Goal: Task Accomplishment & Management: Use online tool/utility

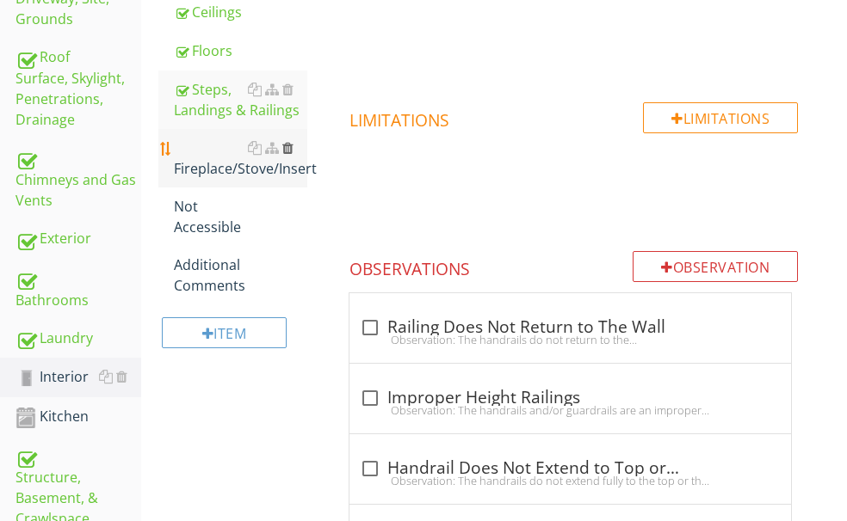
click at [293, 155] on div at bounding box center [287, 148] width 11 height 14
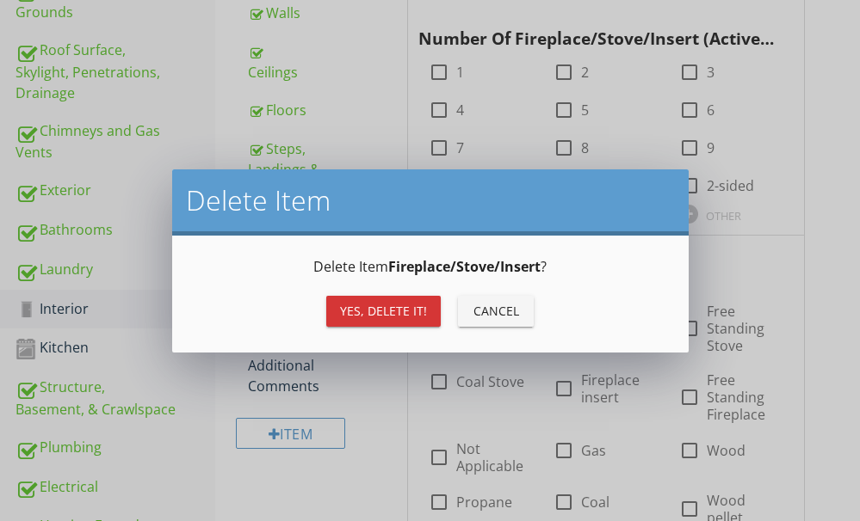
click at [365, 312] on div "Yes, Delete it!" at bounding box center [383, 311] width 87 height 18
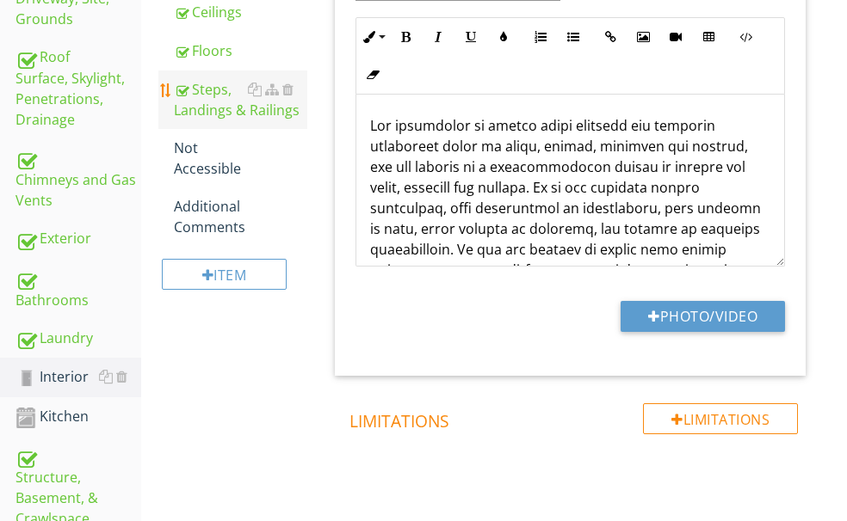
click at [276, 120] on div "Steps, Landings & Railings" at bounding box center [240, 99] width 133 height 41
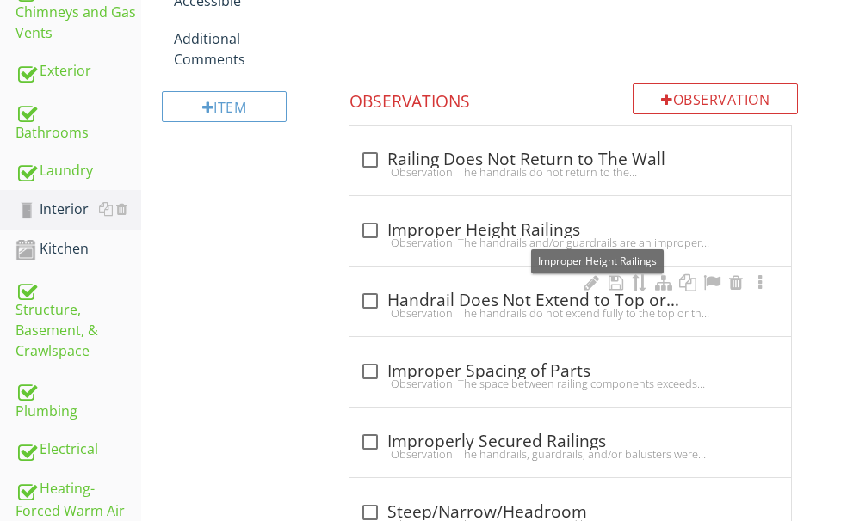
scroll to position [699, 0]
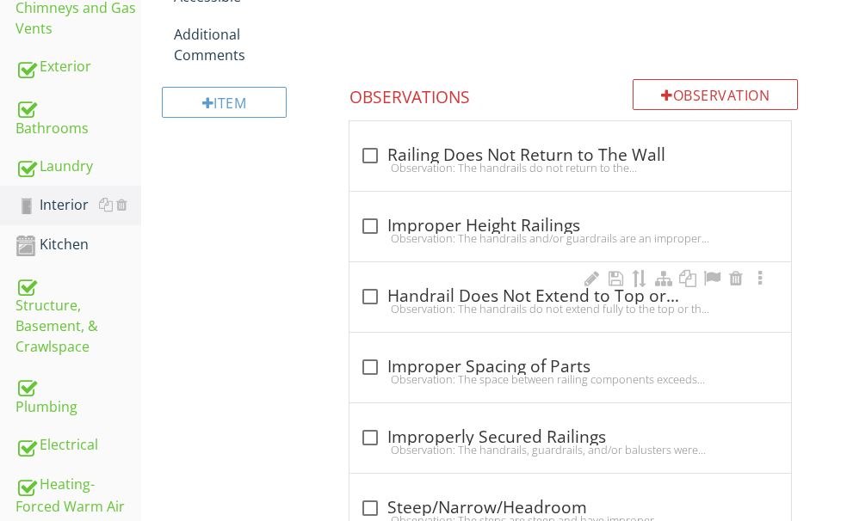
click at [509, 303] on div "Observation: The handrails do not extend fully to the top or the bottom.Recomme…" at bounding box center [570, 309] width 421 height 14
checkbox input "true"
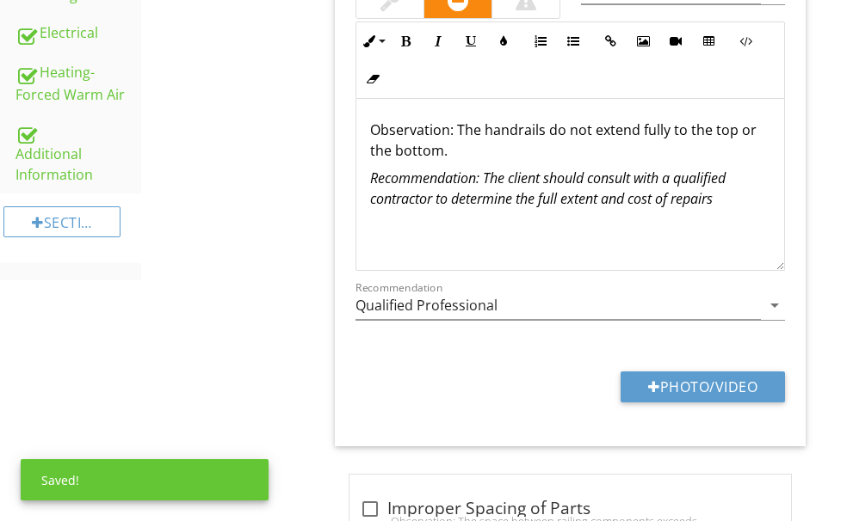
scroll to position [1129, 0]
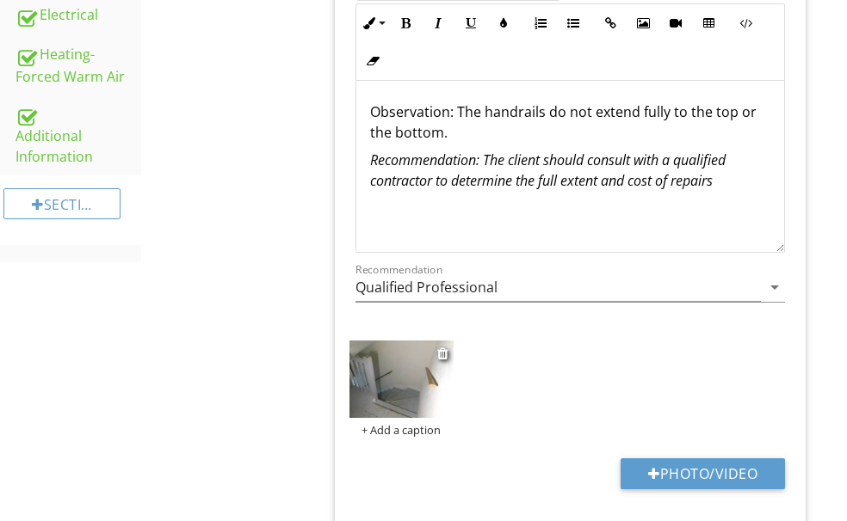
click at [447, 392] on img at bounding box center [401, 380] width 104 height 78
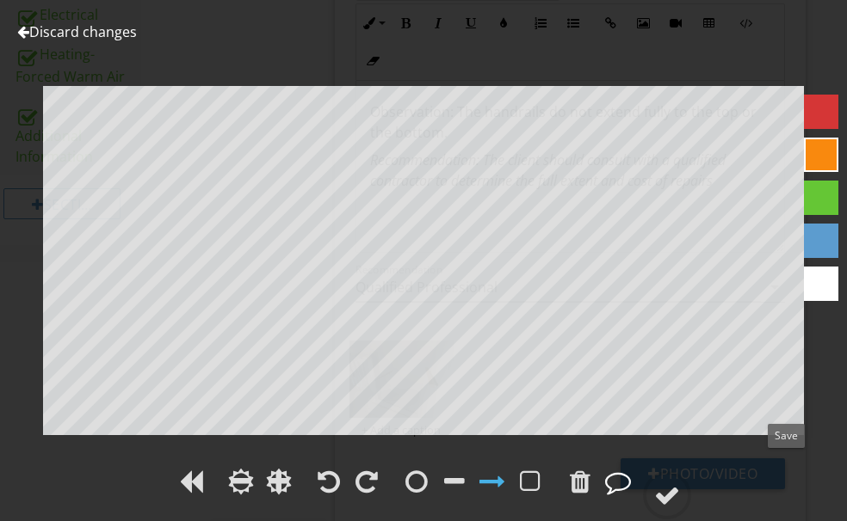
drag, startPoint x: 783, startPoint y: 470, endPoint x: 751, endPoint y: 443, distance: 41.5
click at [680, 483] on div at bounding box center [667, 496] width 26 height 26
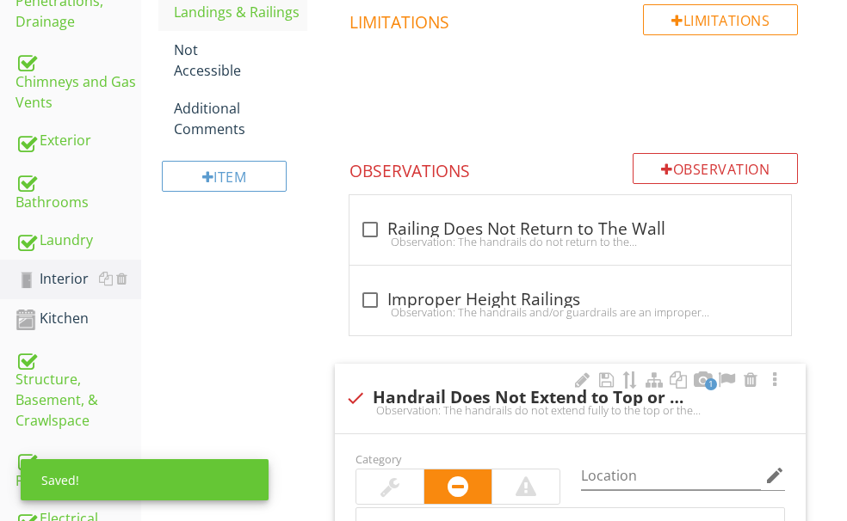
scroll to position [613, 0]
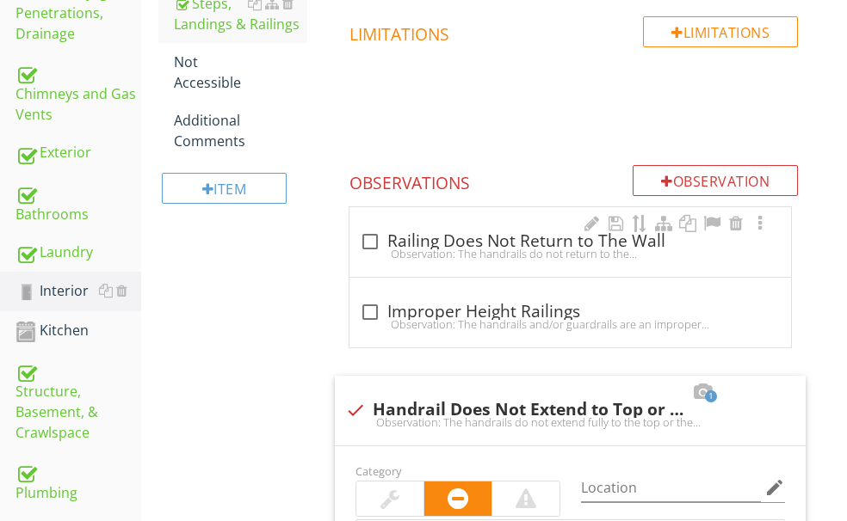
click at [500, 241] on div "check_box_outline_blank Railing Does Not Return to The Wall" at bounding box center [570, 241] width 421 height 21
checkbox input "true"
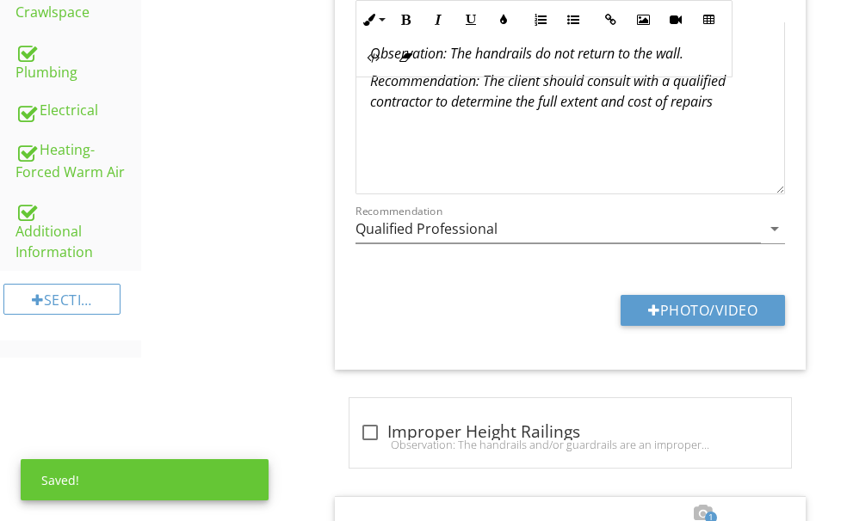
scroll to position [1043, 0]
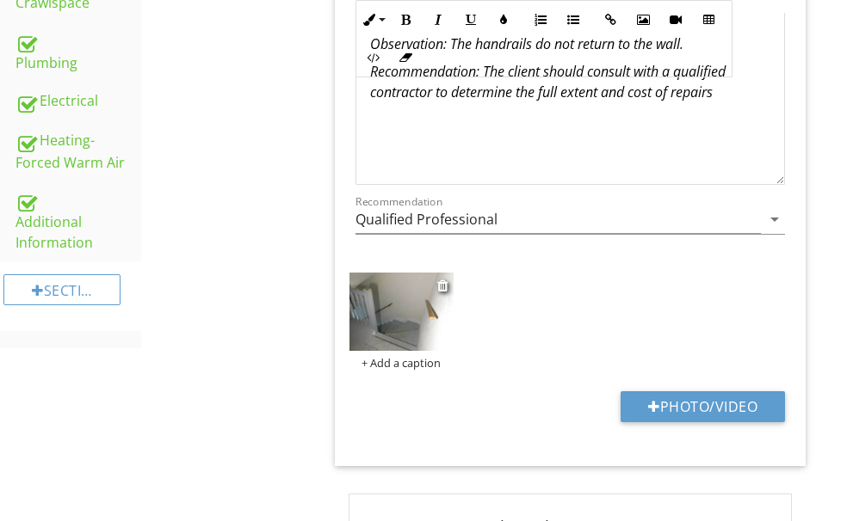
click at [453, 323] on img at bounding box center [401, 312] width 104 height 78
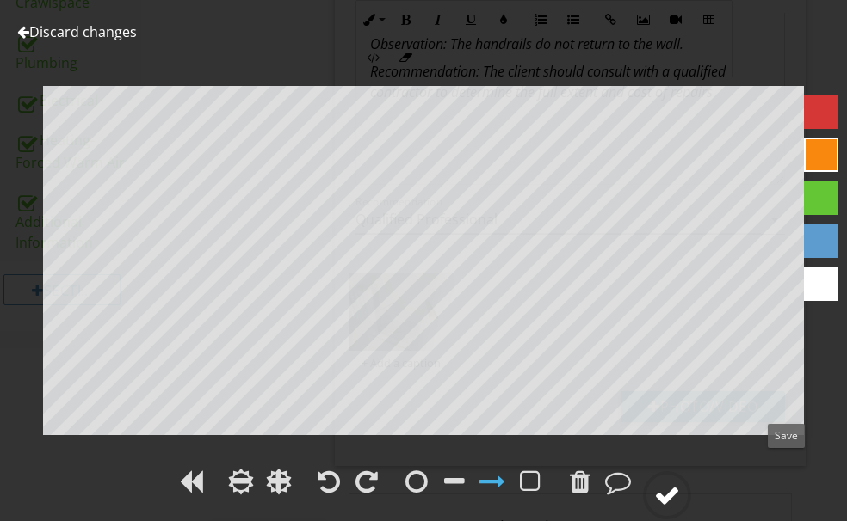
click at [680, 483] on div at bounding box center [667, 496] width 26 height 26
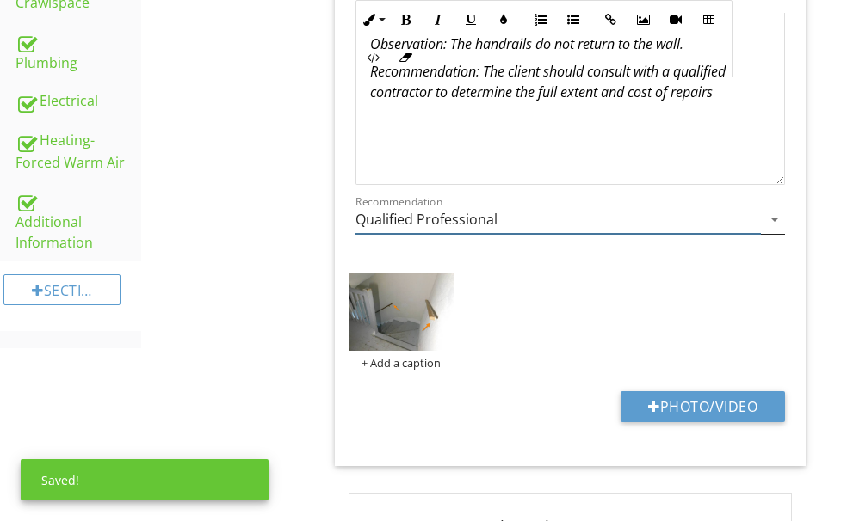
click at [552, 214] on input "Qualified Professional" at bounding box center [557, 220] width 405 height 28
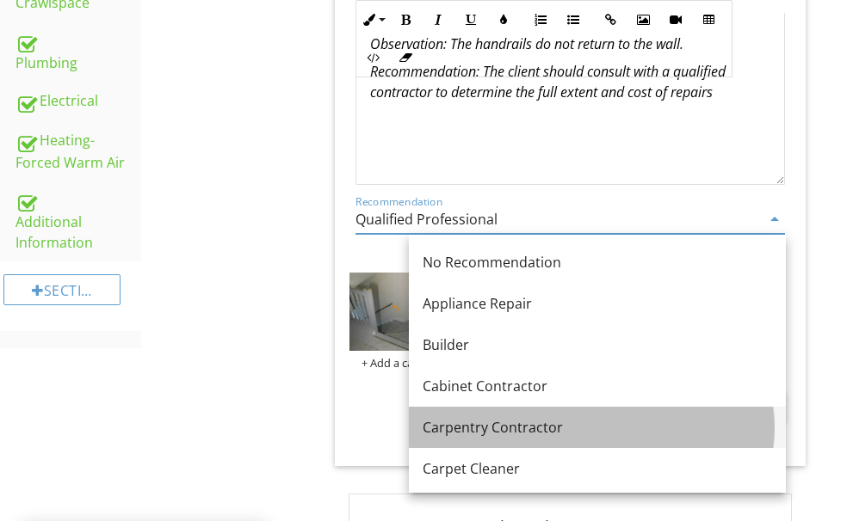
click at [515, 422] on div "Carpentry Contractor" at bounding box center [597, 427] width 349 height 21
type input "Carpentry Contractor"
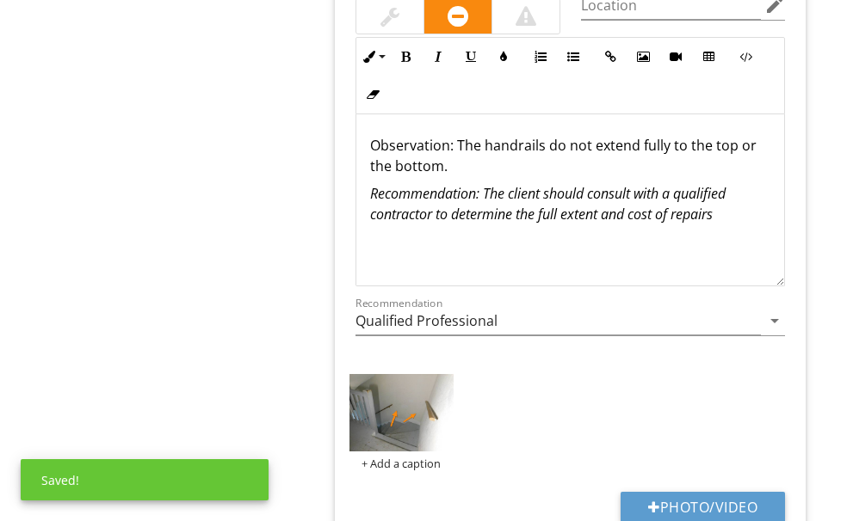
scroll to position [1817, 0]
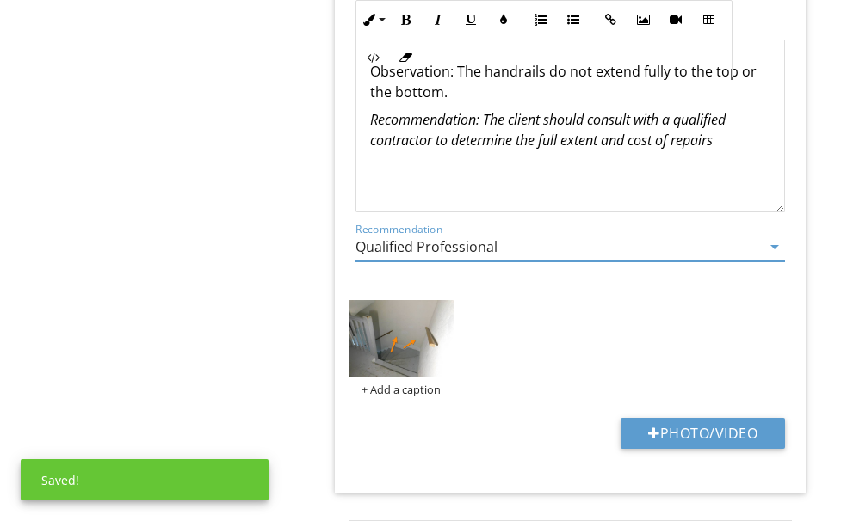
click at [568, 242] on input "Qualified Professional" at bounding box center [557, 247] width 405 height 28
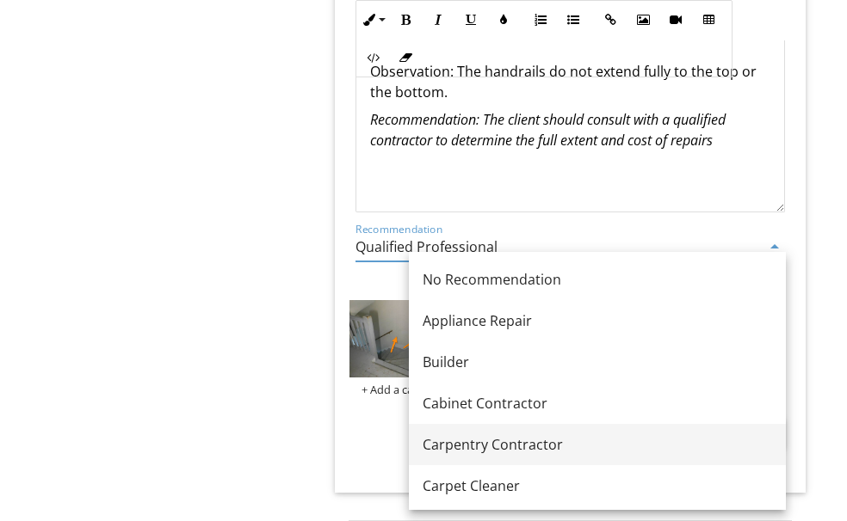
click at [505, 435] on div "Carpentry Contractor" at bounding box center [597, 445] width 349 height 21
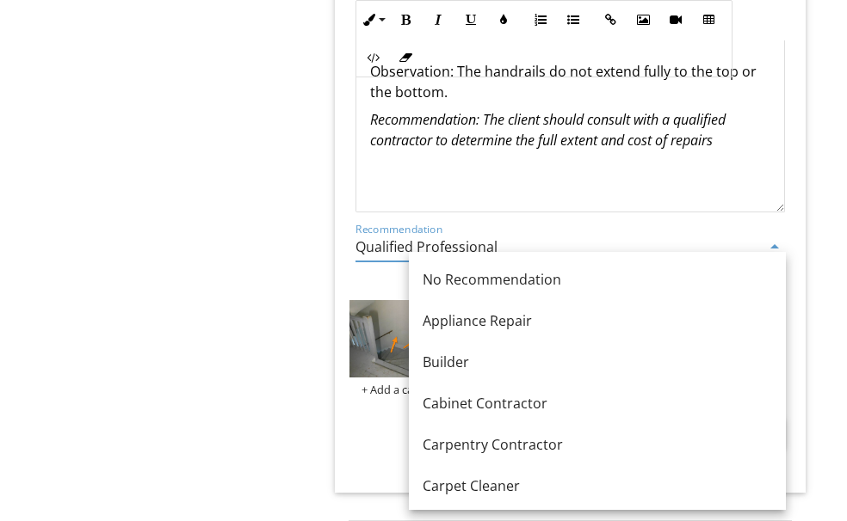
type input "Carpentry Contractor"
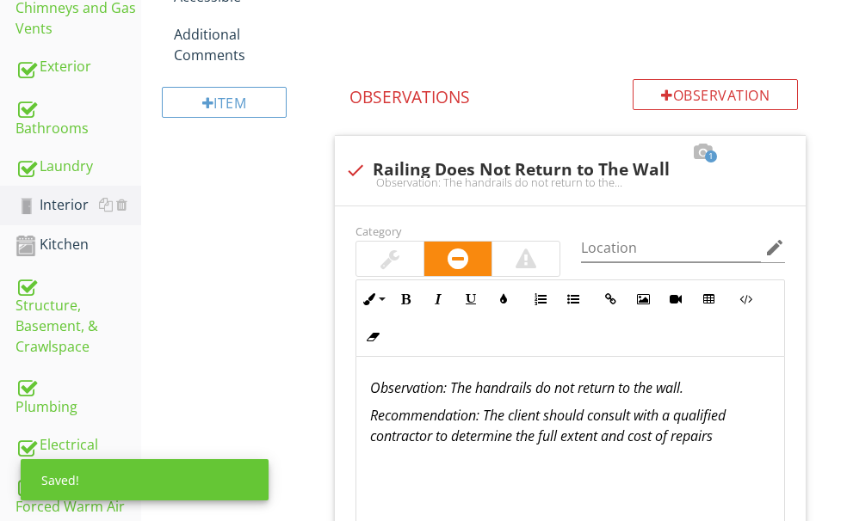
scroll to position [441, 0]
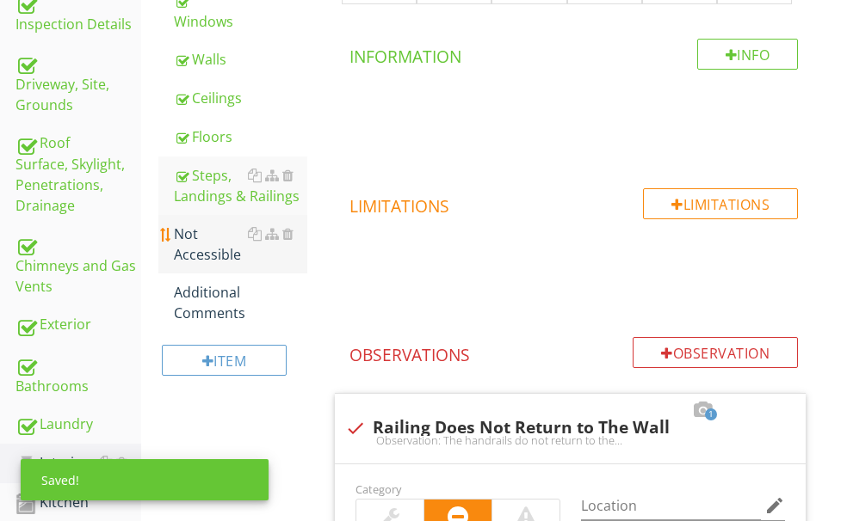
click at [276, 265] on div "Not Accessible" at bounding box center [240, 244] width 133 height 41
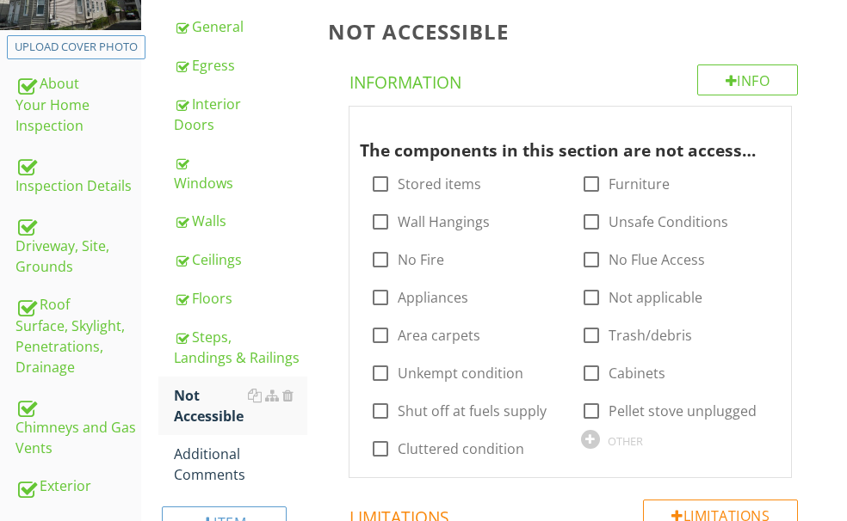
scroll to position [268, 0]
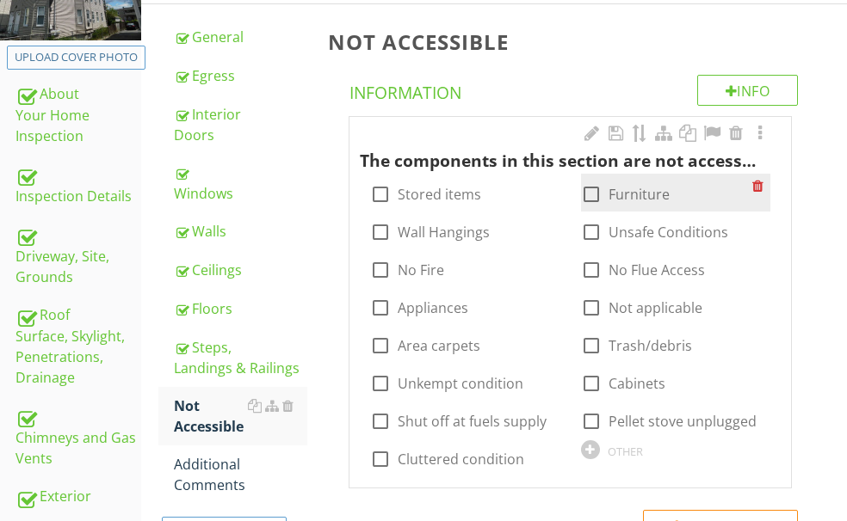
click at [577, 193] on div at bounding box center [591, 194] width 29 height 29
checkbox input "true"
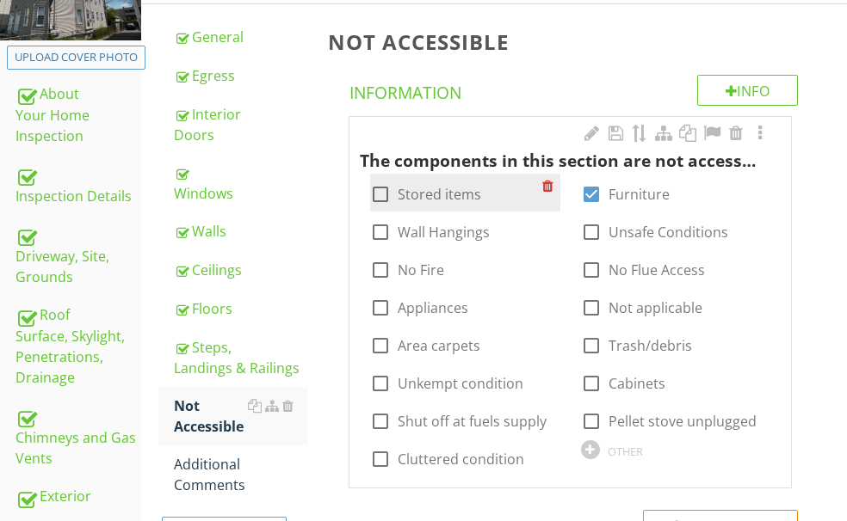
click at [395, 197] on div at bounding box center [380, 194] width 29 height 29
checkbox input "true"
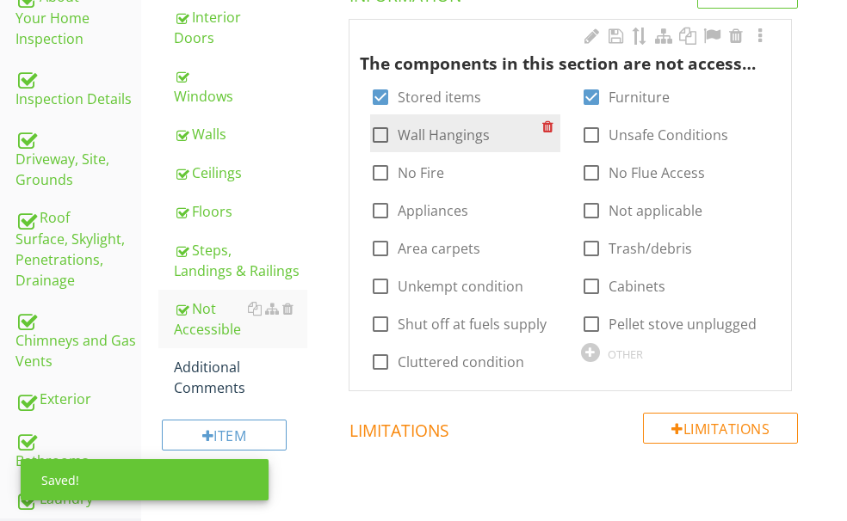
scroll to position [355, 0]
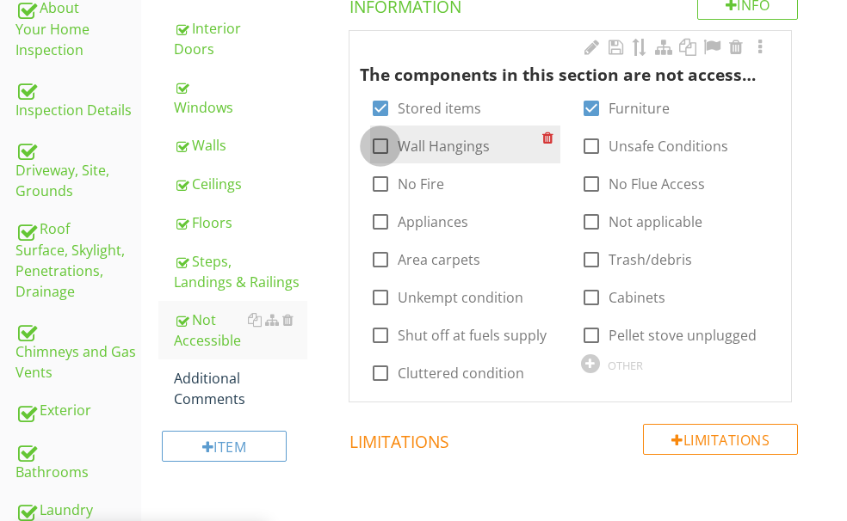
click at [395, 132] on div at bounding box center [380, 146] width 29 height 29
checkbox input "true"
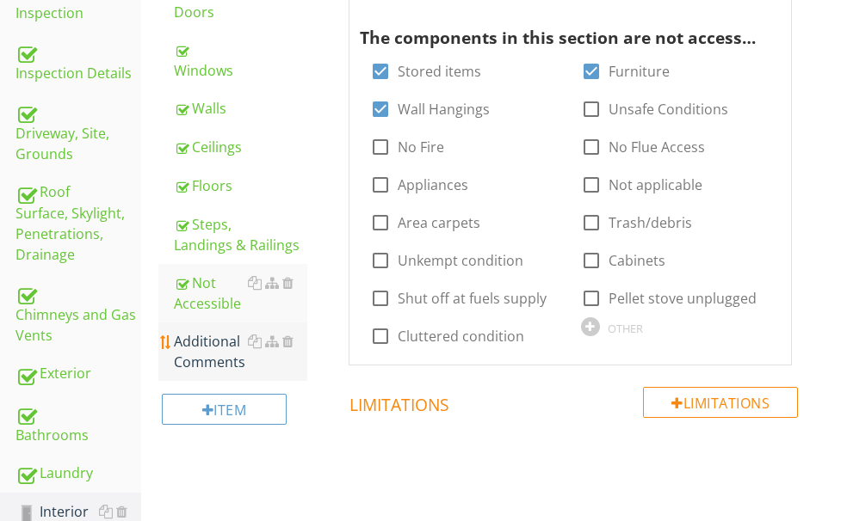
scroll to position [527, 0]
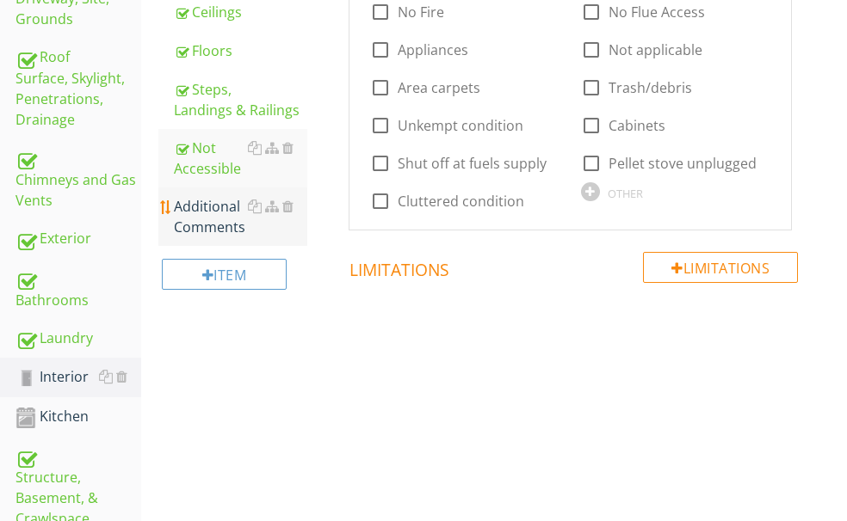
click at [279, 237] on div "Additional Comments" at bounding box center [240, 216] width 133 height 41
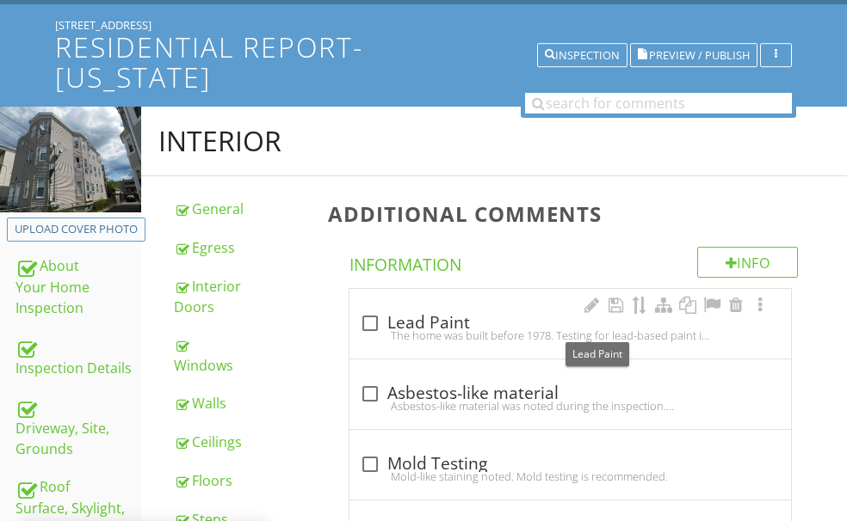
click at [461, 323] on div "check_box_outline_blank Lead Paint" at bounding box center [570, 323] width 421 height 21
checkbox input "true"
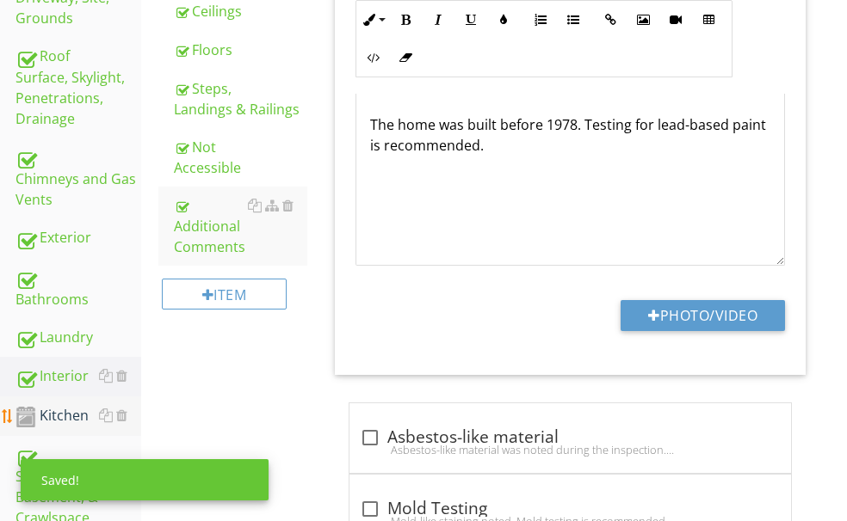
scroll to position [527, 0]
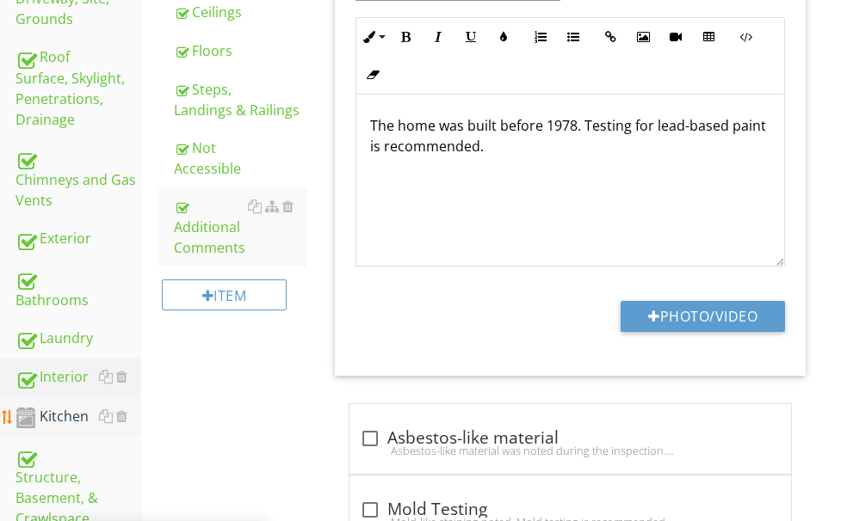
click at [57, 406] on div "Kitchen" at bounding box center [78, 417] width 126 height 22
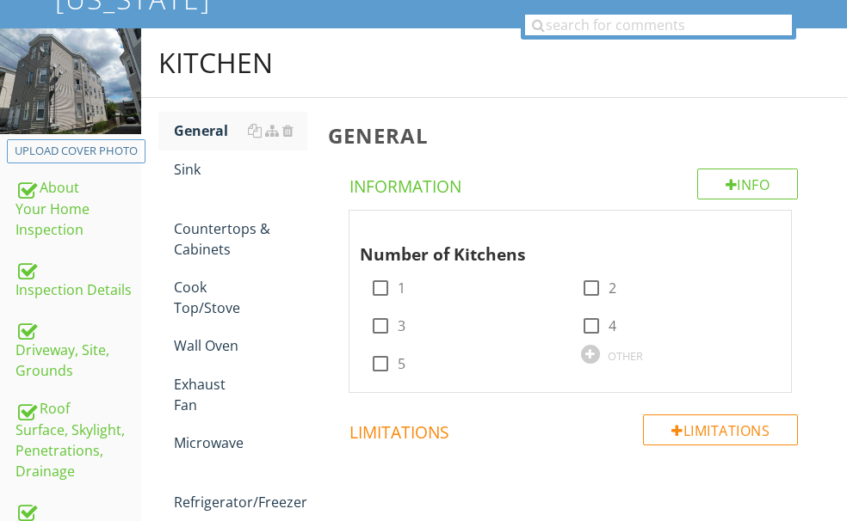
scroll to position [182, 0]
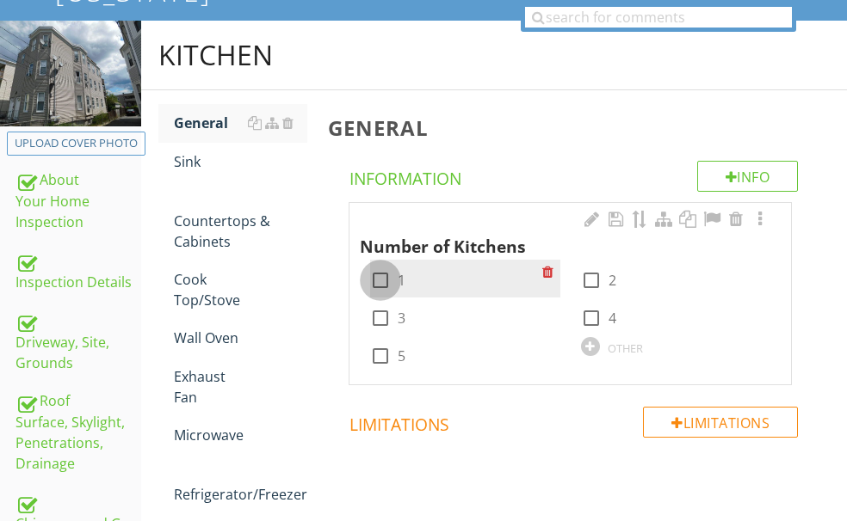
click at [395, 271] on div at bounding box center [380, 280] width 29 height 29
checkbox input "true"
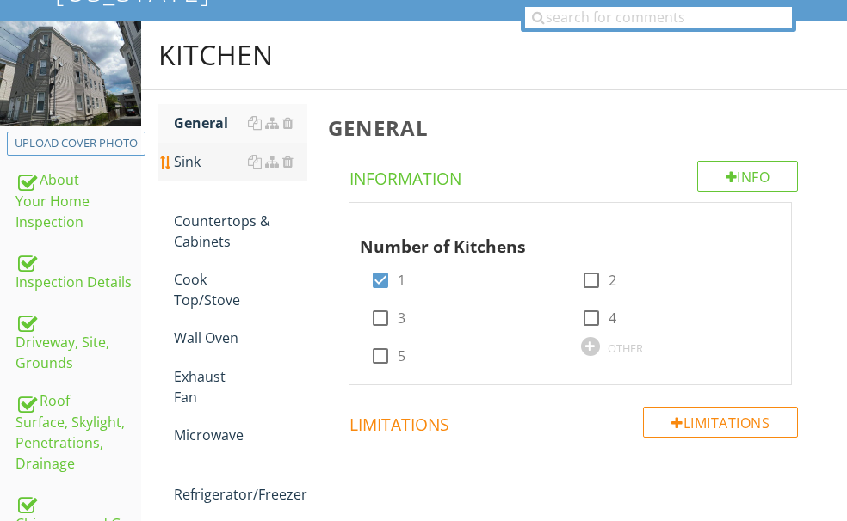
click at [258, 157] on div "Sink" at bounding box center [240, 161] width 133 height 21
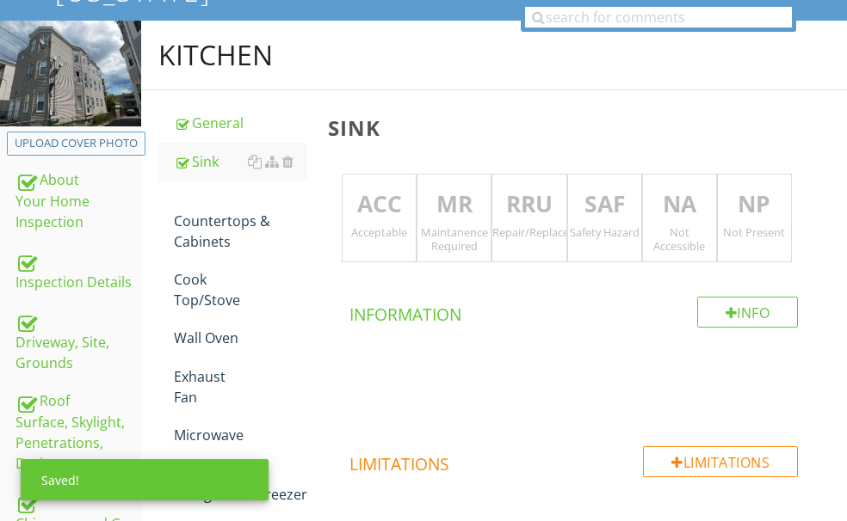
click at [416, 202] on p "ACC" at bounding box center [378, 205] width 73 height 34
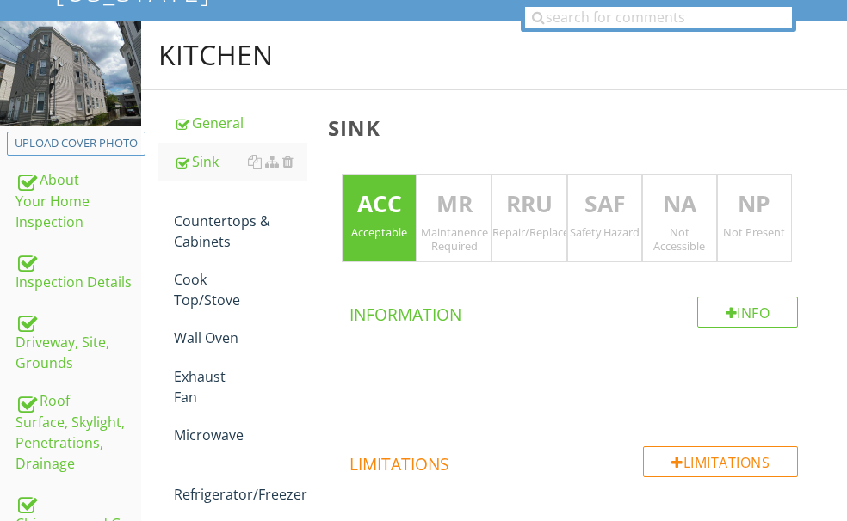
click at [688, 200] on p "NA" at bounding box center [679, 205] width 73 height 34
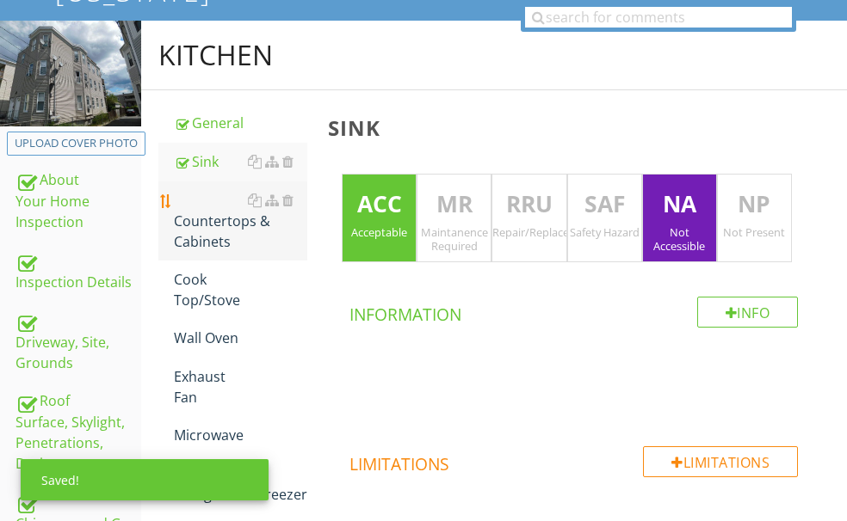
click at [292, 244] on div "Countertops & Cabinets" at bounding box center [240, 221] width 133 height 62
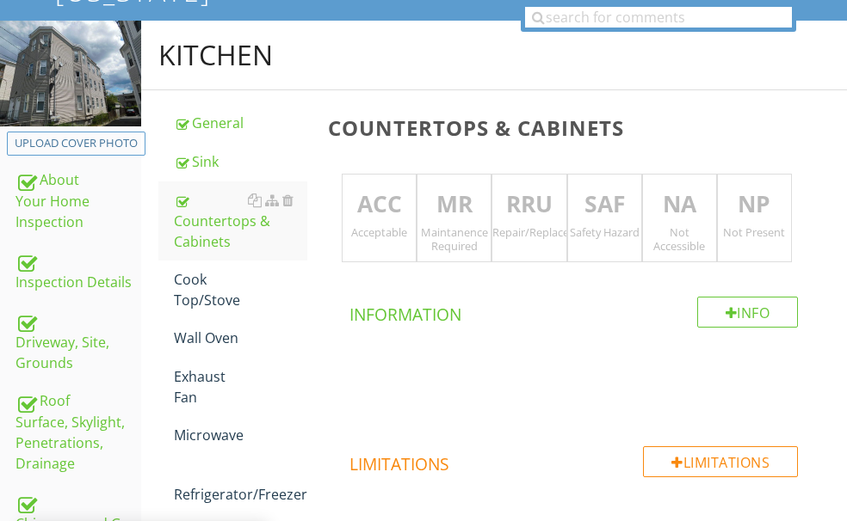
click at [415, 210] on p "ACC" at bounding box center [378, 205] width 73 height 34
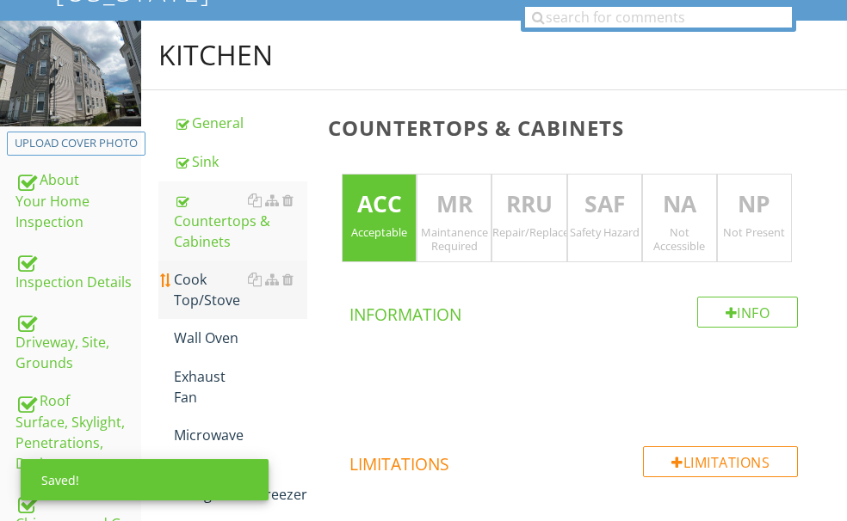
click at [272, 304] on div "Cook Top/Stove" at bounding box center [240, 289] width 133 height 41
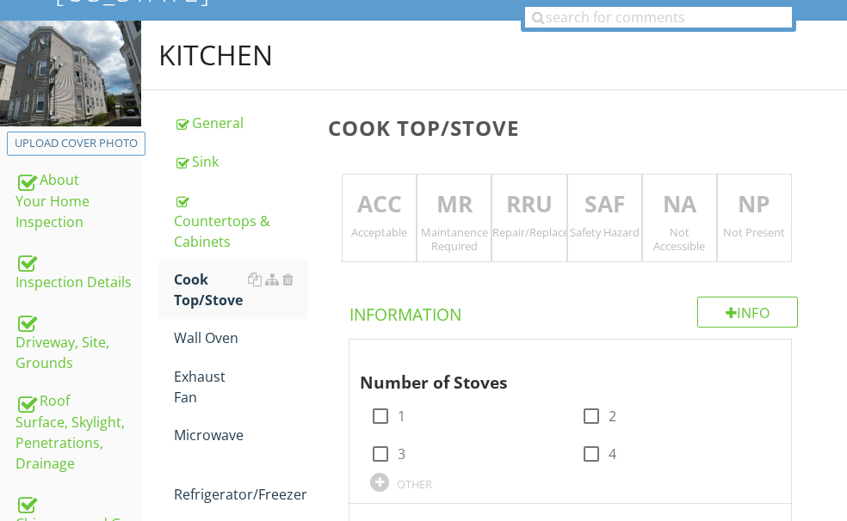
click at [415, 219] on p "ACC" at bounding box center [378, 205] width 73 height 34
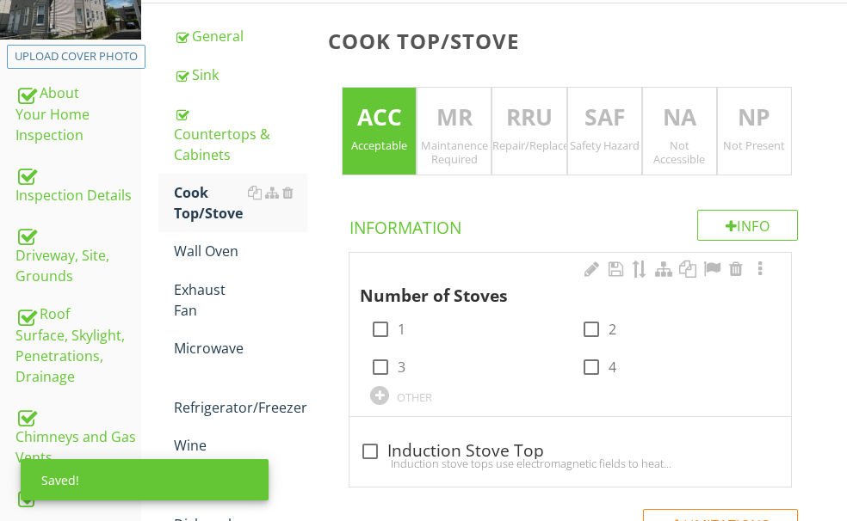
scroll to position [355, 0]
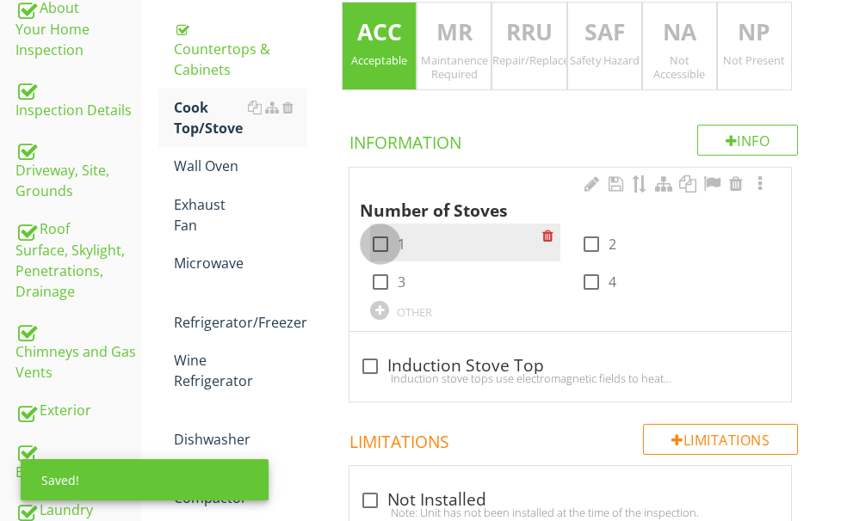
click at [395, 239] on div at bounding box center [380, 244] width 29 height 29
checkbox input "true"
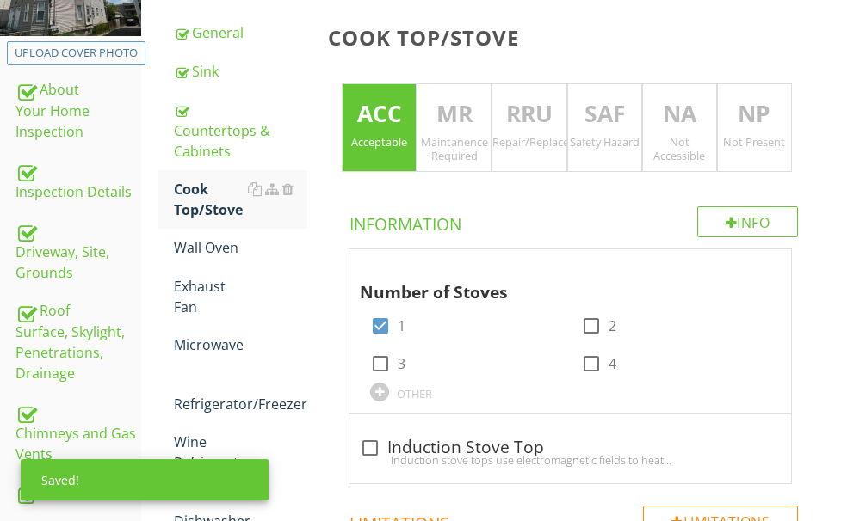
scroll to position [268, 0]
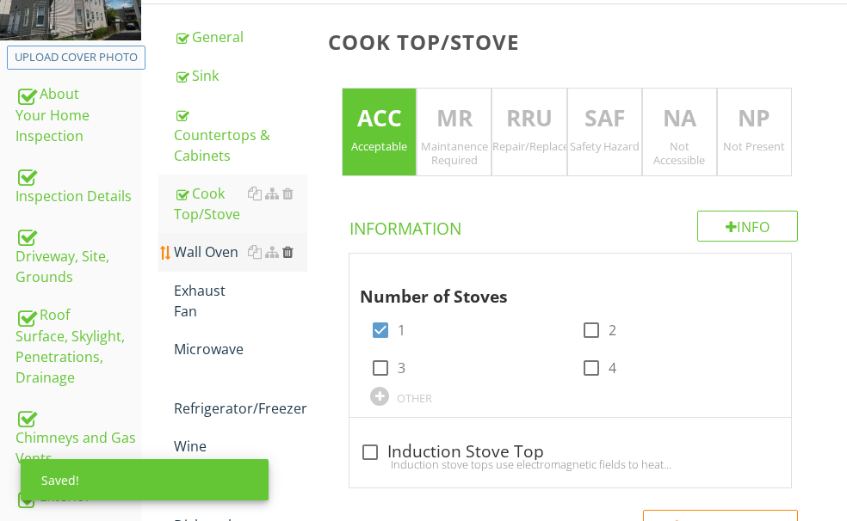
click at [293, 259] on div at bounding box center [287, 252] width 11 height 14
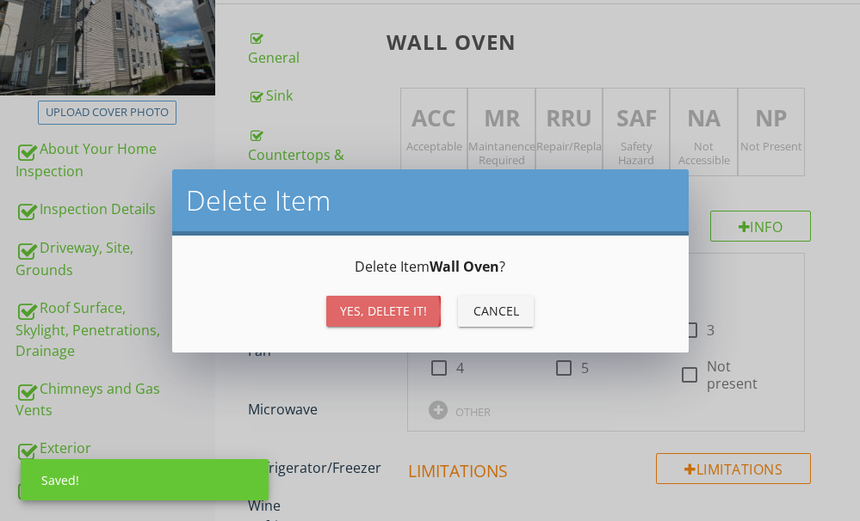
click at [379, 304] on div "Yes, Delete it!" at bounding box center [383, 311] width 87 height 18
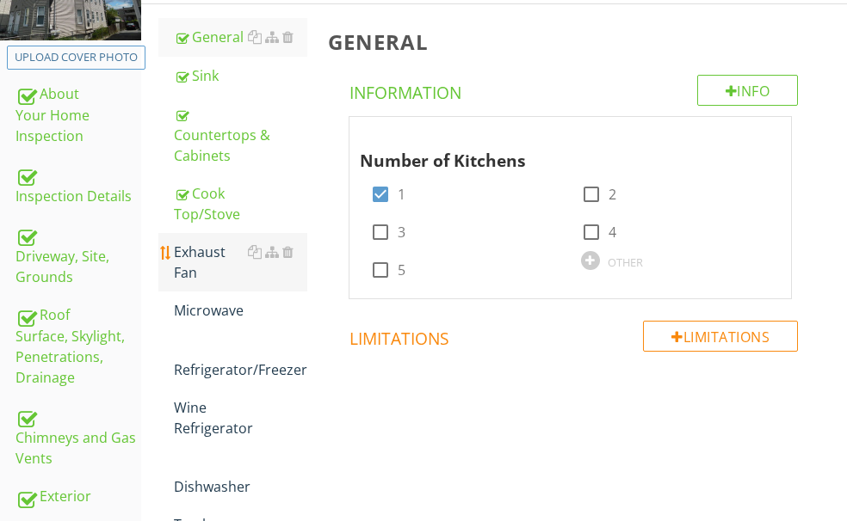
click at [268, 279] on div "Exhaust Fan" at bounding box center [240, 262] width 133 height 41
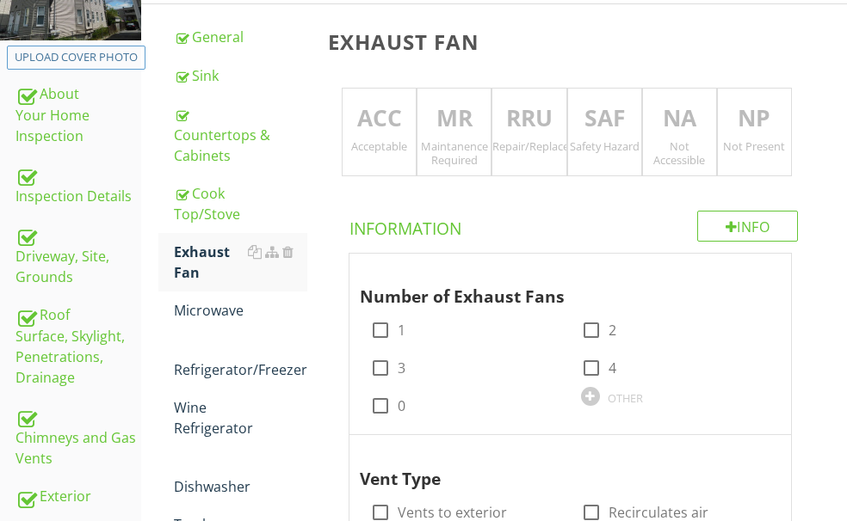
click at [490, 154] on div "Maintanence Required" at bounding box center [453, 153] width 73 height 28
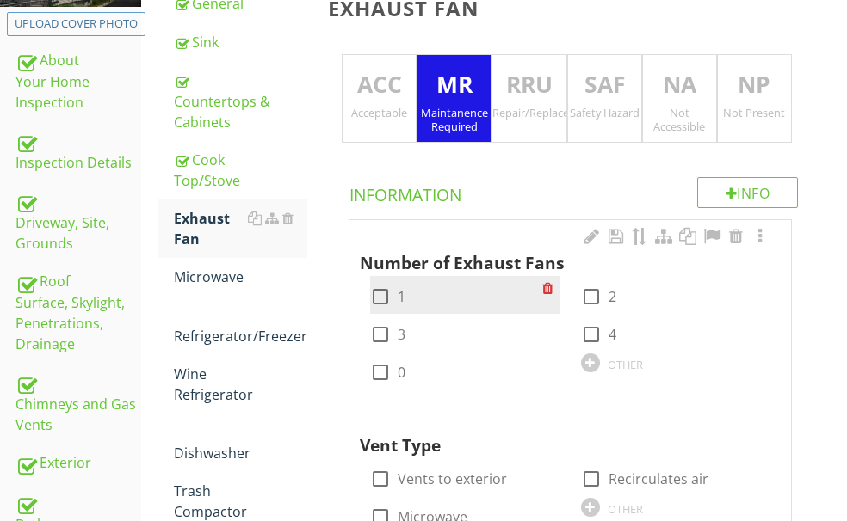
scroll to position [355, 0]
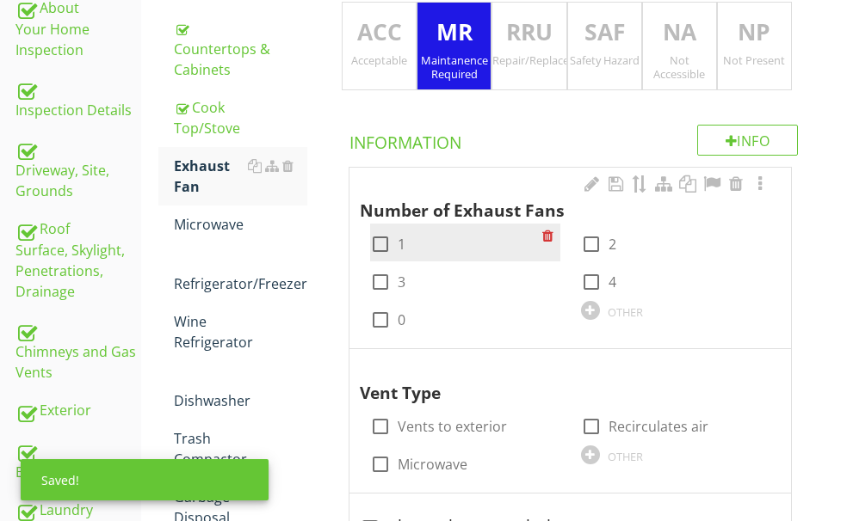
click at [395, 241] on div at bounding box center [380, 244] width 29 height 29
checkbox input "true"
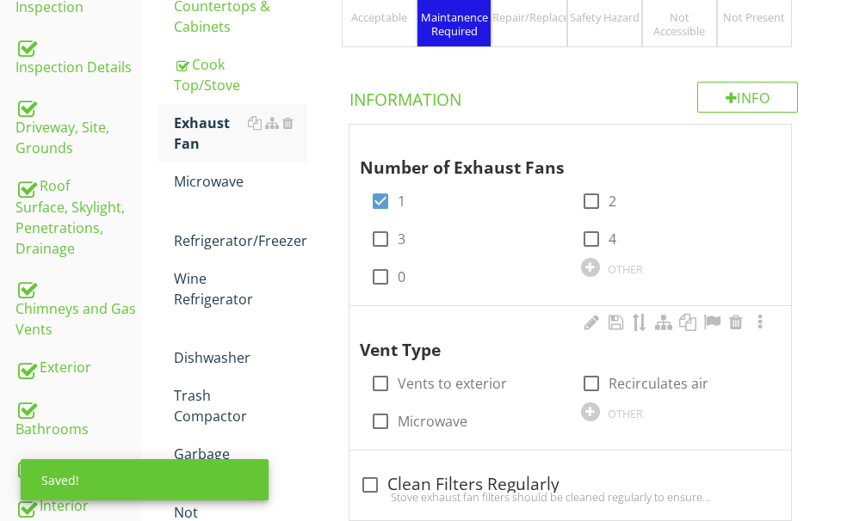
scroll to position [441, 0]
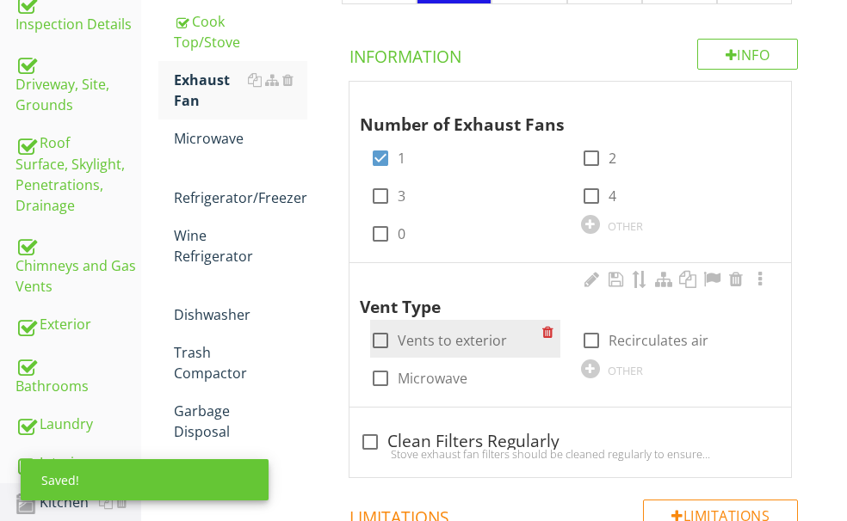
click at [395, 326] on div at bounding box center [380, 340] width 29 height 29
checkbox input "true"
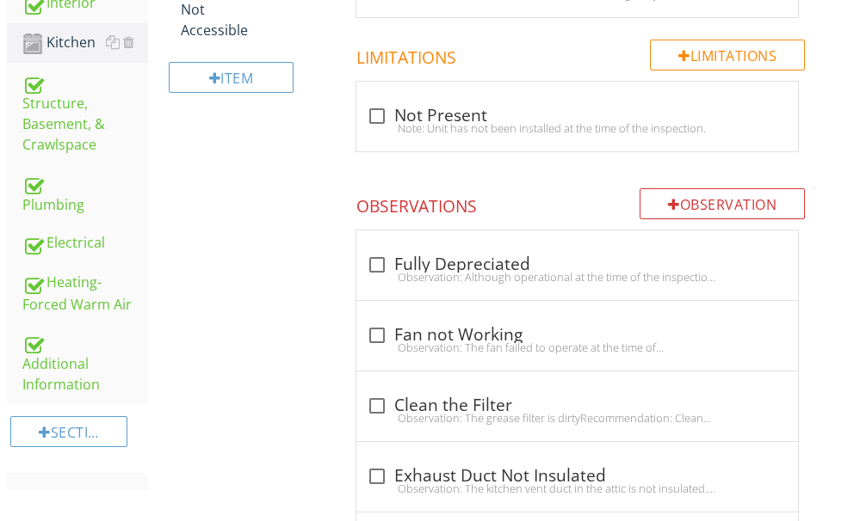
scroll to position [871, 0]
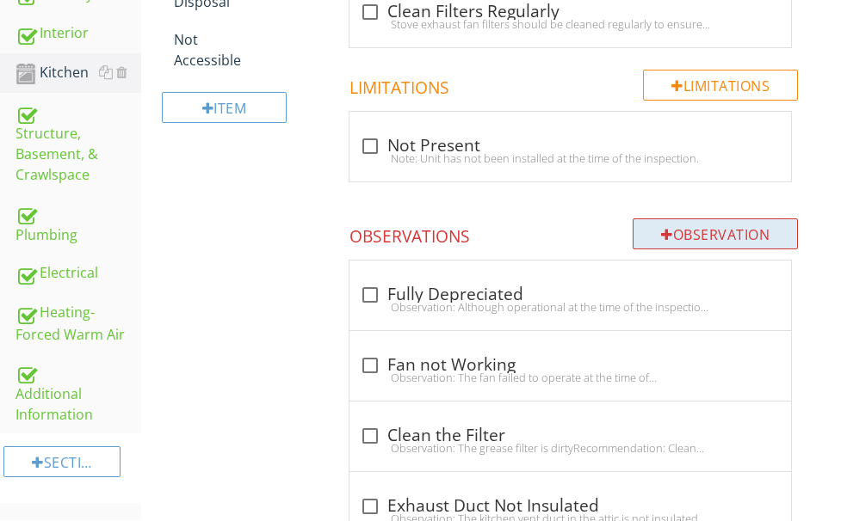
click at [692, 219] on div "Observation" at bounding box center [714, 234] width 165 height 31
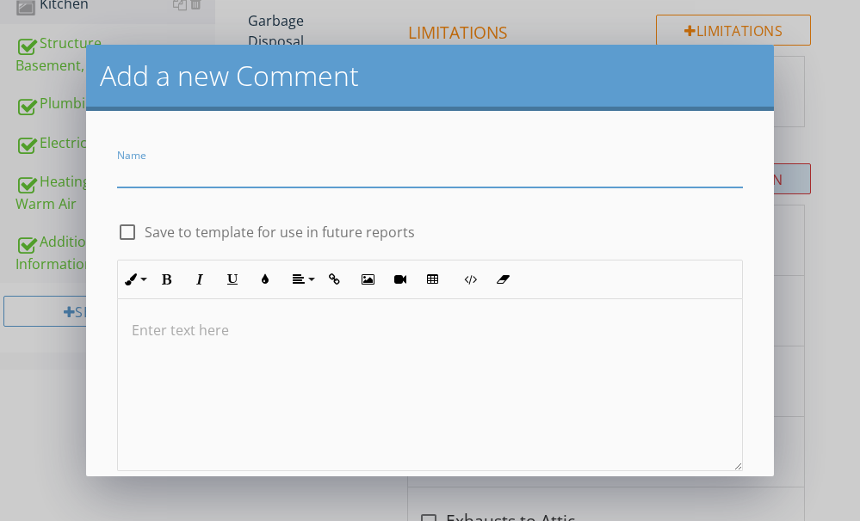
type input "C"
type input "Vent cover loose."
click at [216, 344] on div at bounding box center [430, 385] width 624 height 172
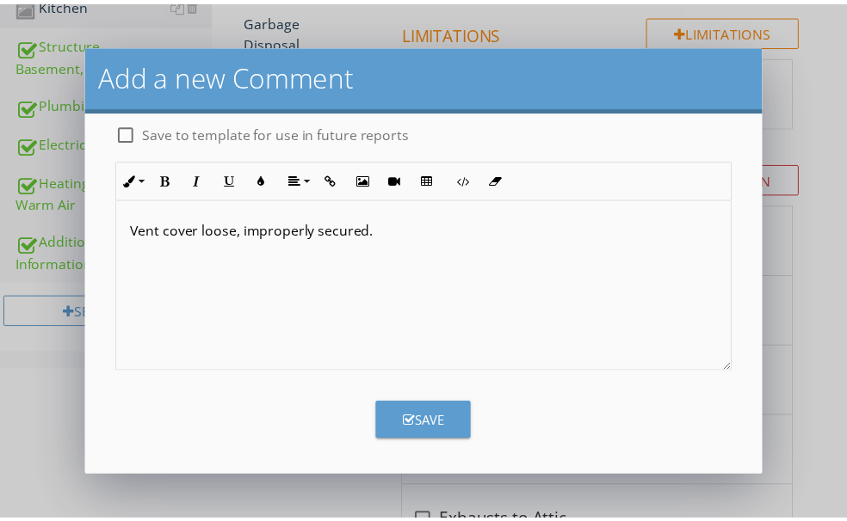
scroll to position [102, 0]
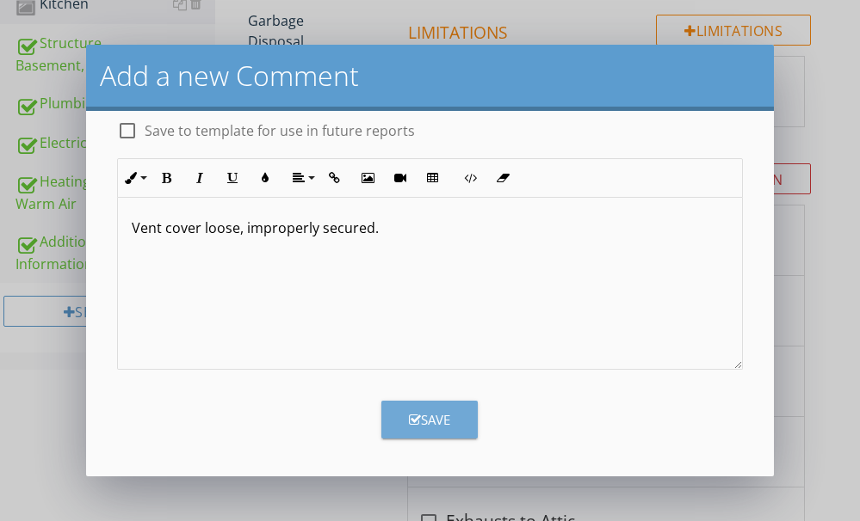
click at [396, 404] on button "Save" at bounding box center [429, 420] width 96 height 38
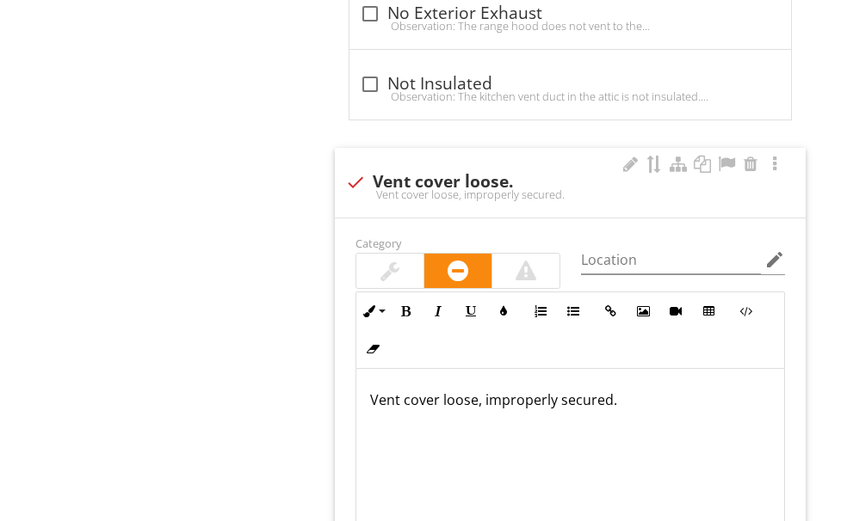
scroll to position [1734, 0]
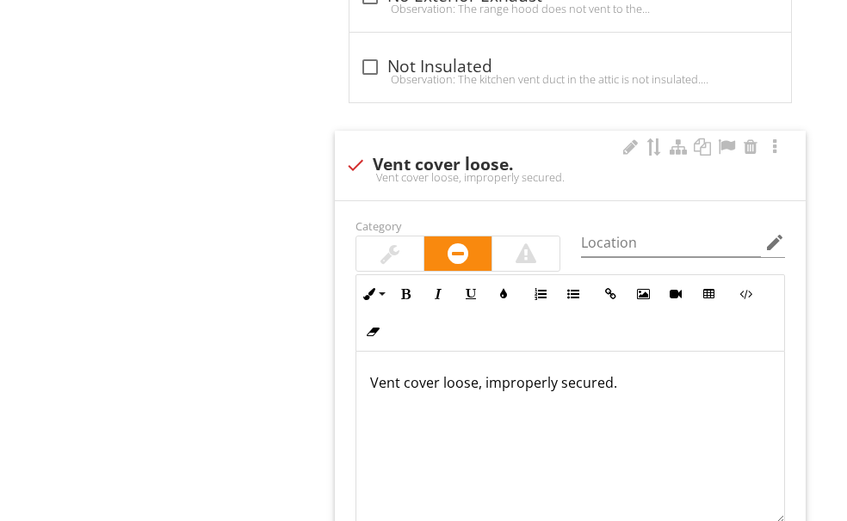
click at [399, 244] on div at bounding box center [389, 254] width 19 height 21
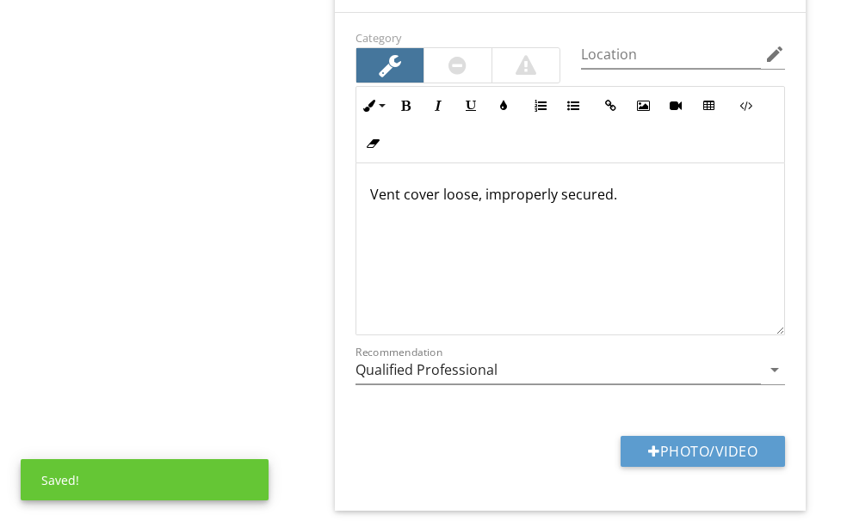
scroll to position [1927, 0]
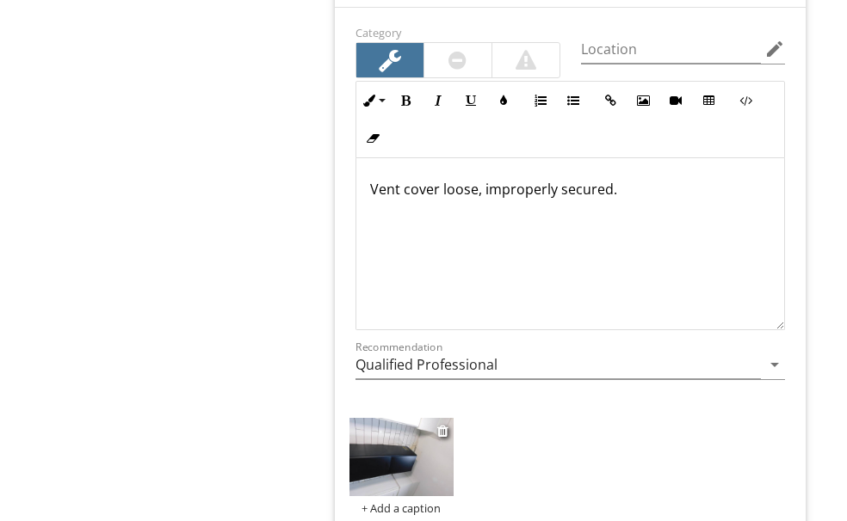
click at [427, 418] on img at bounding box center [401, 457] width 104 height 78
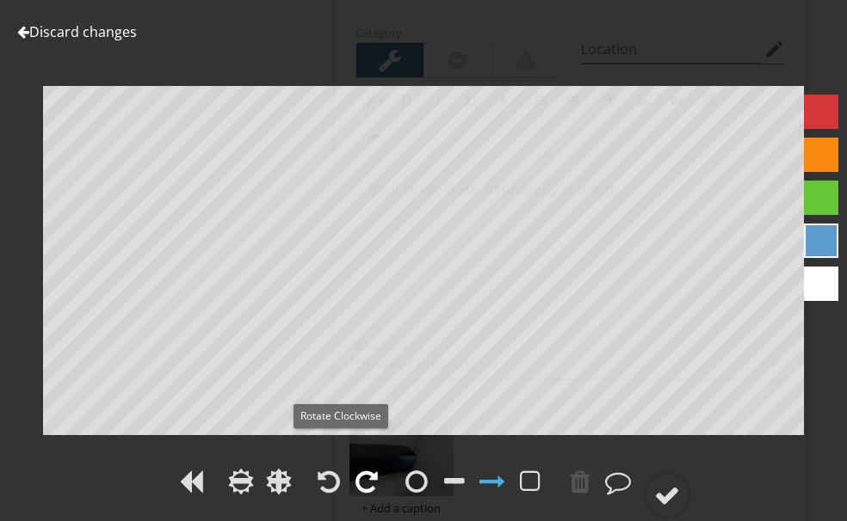
click at [355, 469] on div at bounding box center [366, 482] width 22 height 26
drag, startPoint x: 786, startPoint y: 473, endPoint x: 838, endPoint y: 388, distance: 100.1
click at [680, 483] on div at bounding box center [667, 496] width 26 height 26
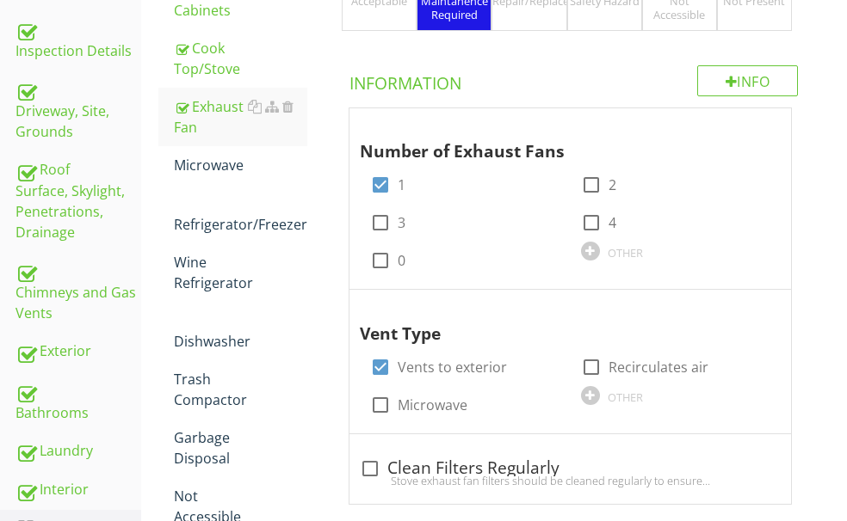
scroll to position [379, 0]
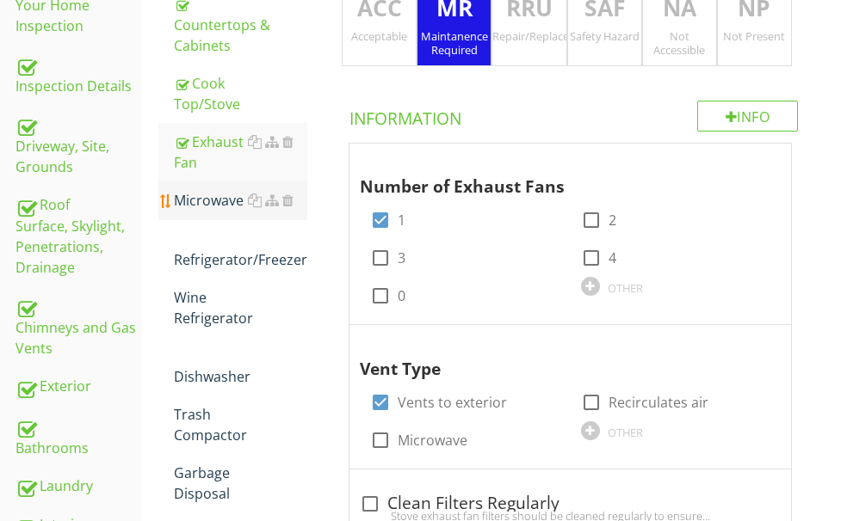
click at [279, 211] on div "Microwave" at bounding box center [240, 200] width 133 height 21
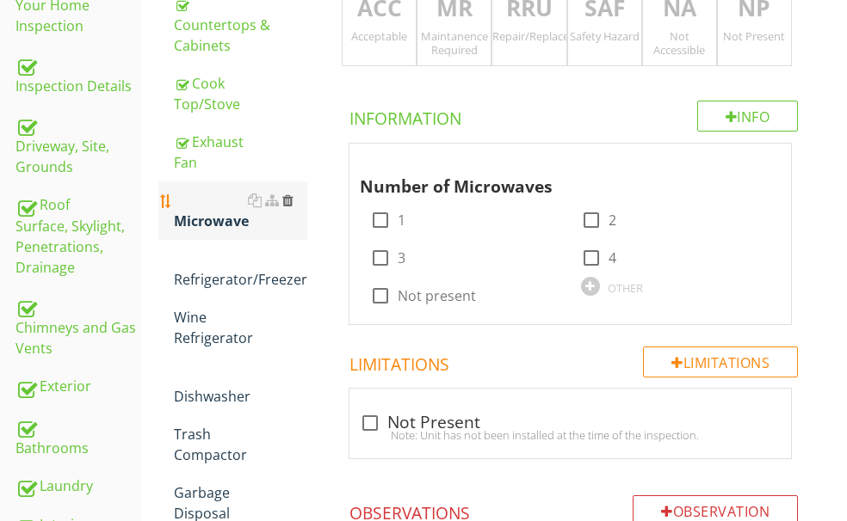
click at [293, 207] on div at bounding box center [287, 201] width 11 height 14
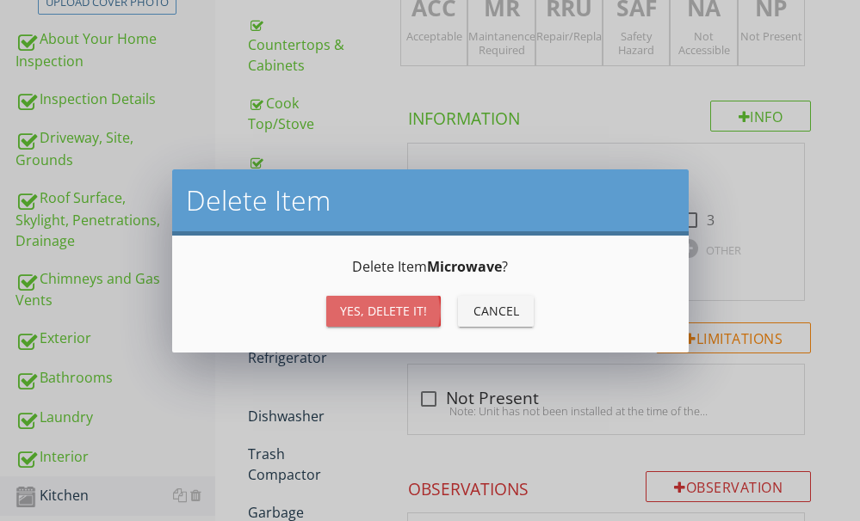
click at [361, 306] on div "Yes, Delete it!" at bounding box center [383, 311] width 87 height 18
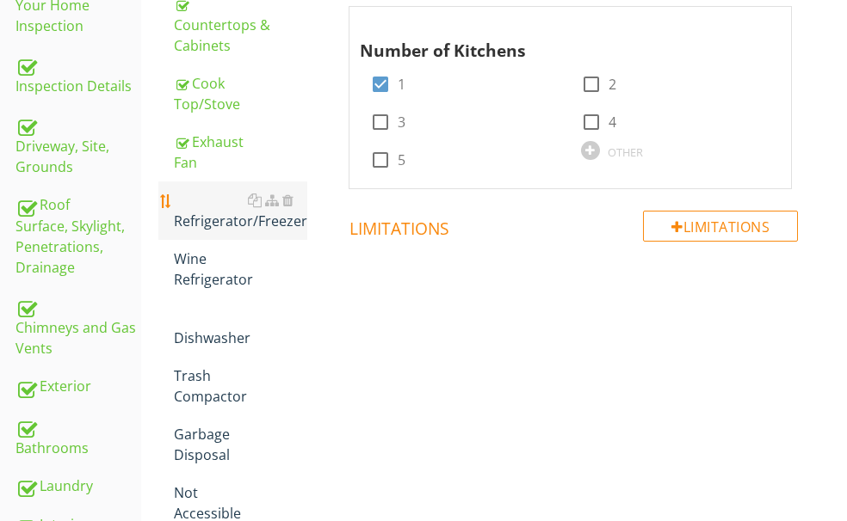
click at [269, 231] on div "Refrigerator/Freezer" at bounding box center [240, 210] width 133 height 41
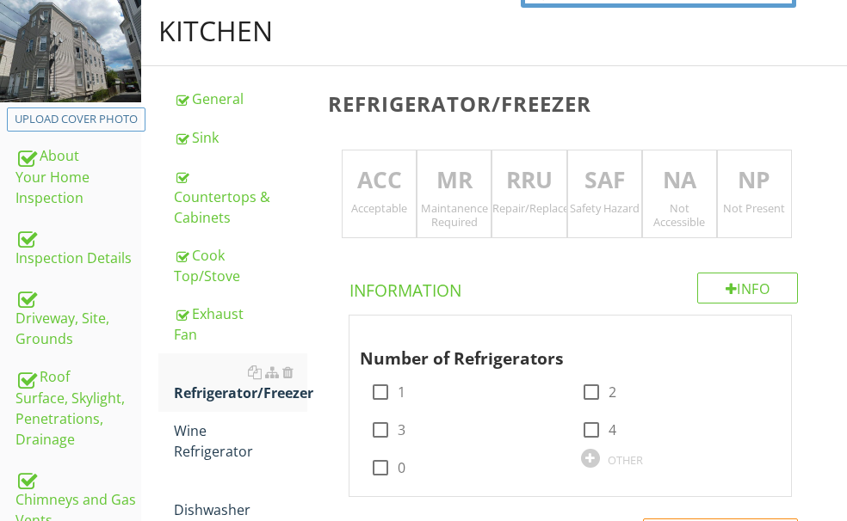
click at [416, 199] on div "ACC Acceptable" at bounding box center [379, 194] width 75 height 89
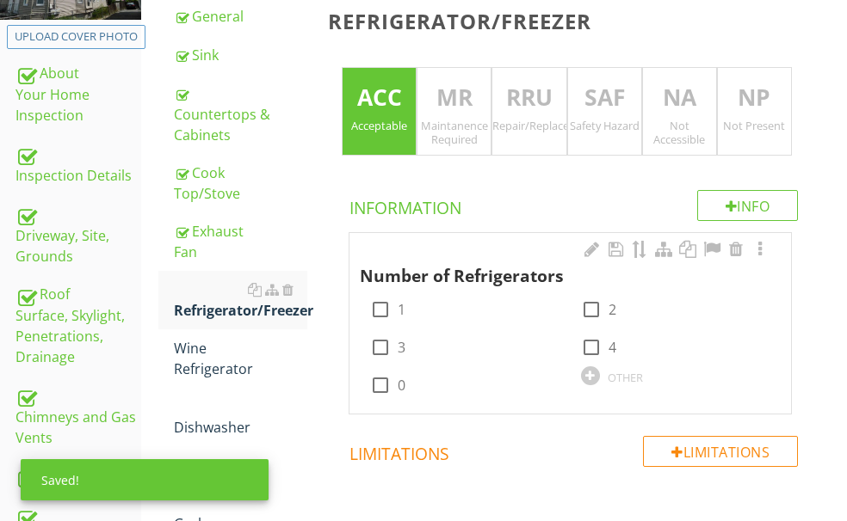
scroll to position [379, 0]
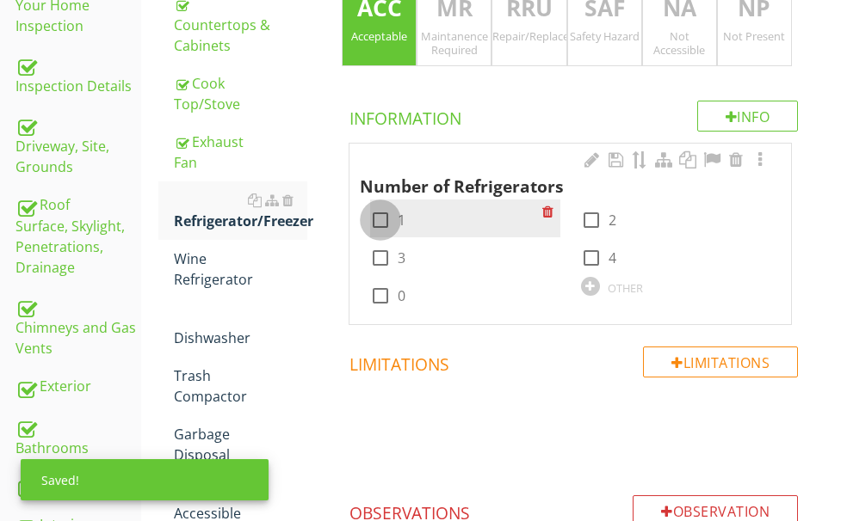
click at [395, 222] on div at bounding box center [380, 220] width 29 height 29
checkbox input "true"
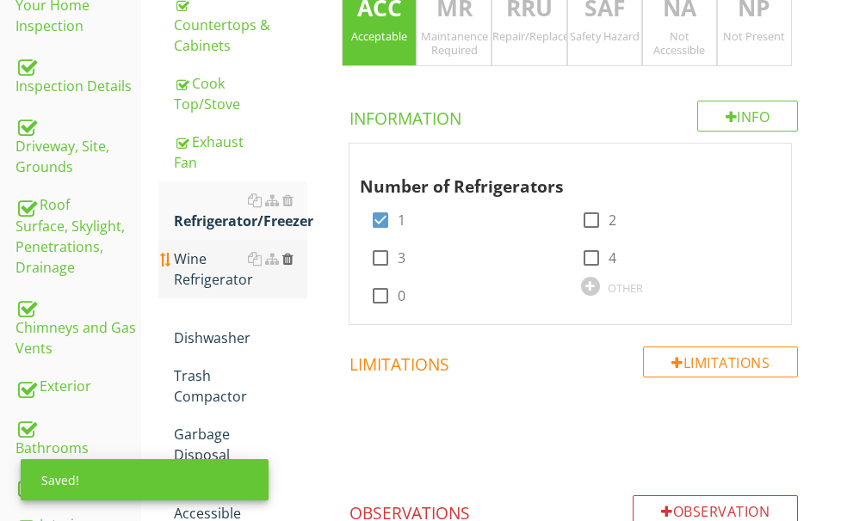
click at [293, 266] on div at bounding box center [287, 259] width 11 height 14
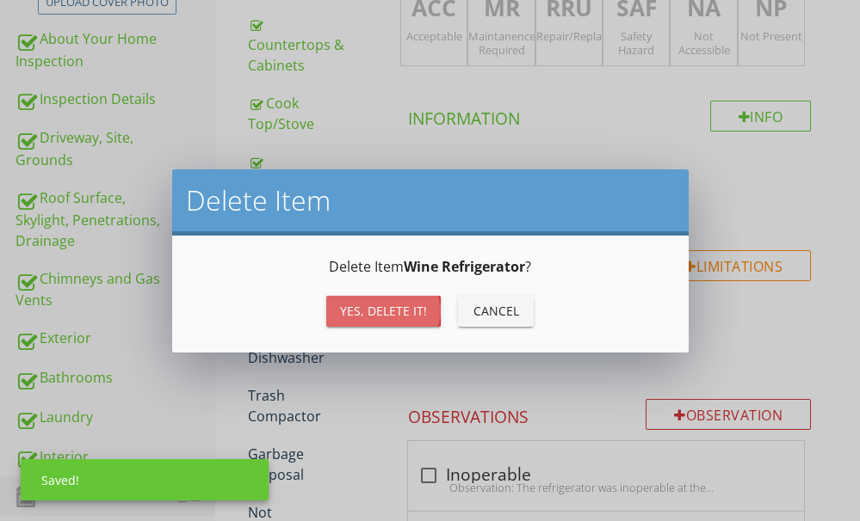
click at [370, 315] on div "Yes, Delete it!" at bounding box center [383, 311] width 87 height 18
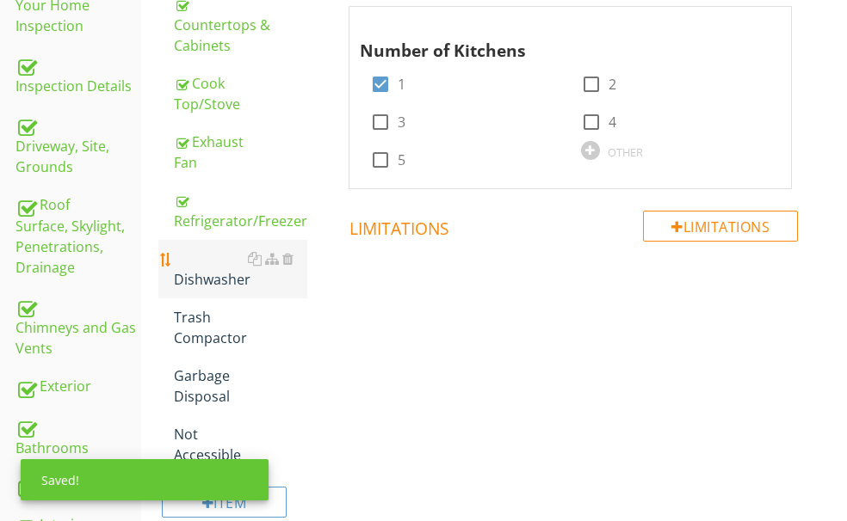
click at [280, 290] on div "Dishwasher" at bounding box center [240, 269] width 133 height 41
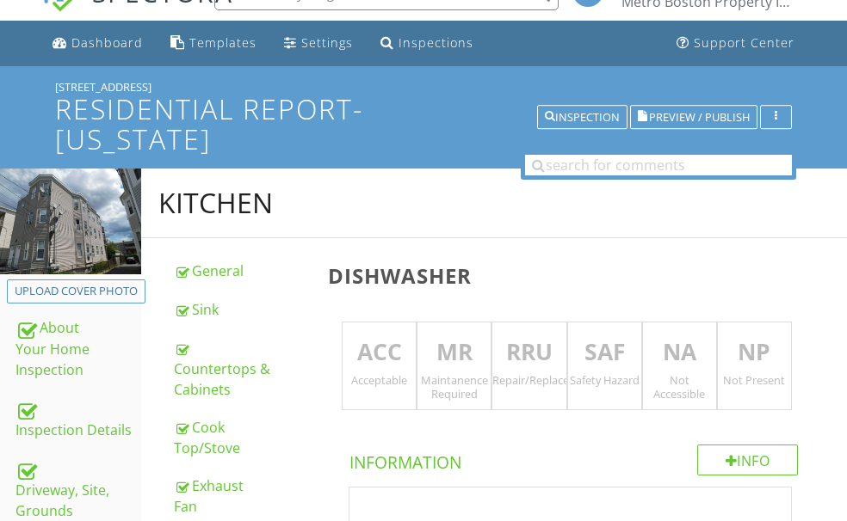
click at [416, 352] on p "ACC" at bounding box center [378, 353] width 73 height 34
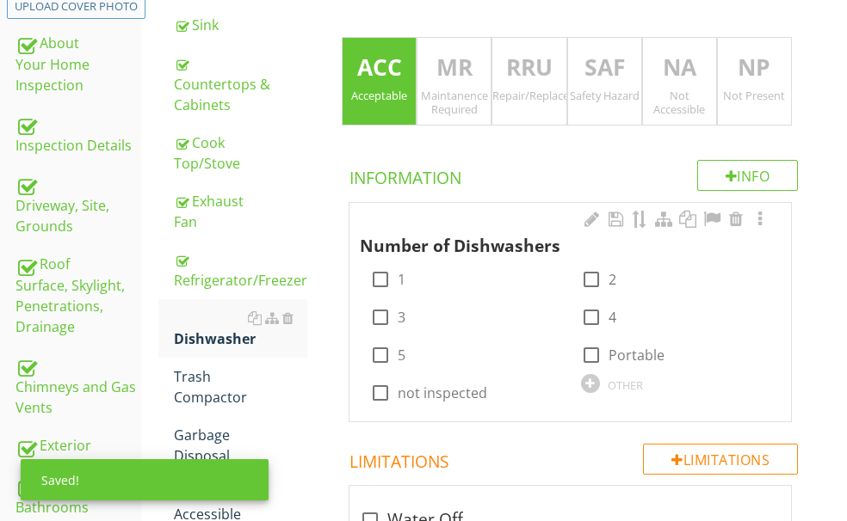
scroll to position [379, 0]
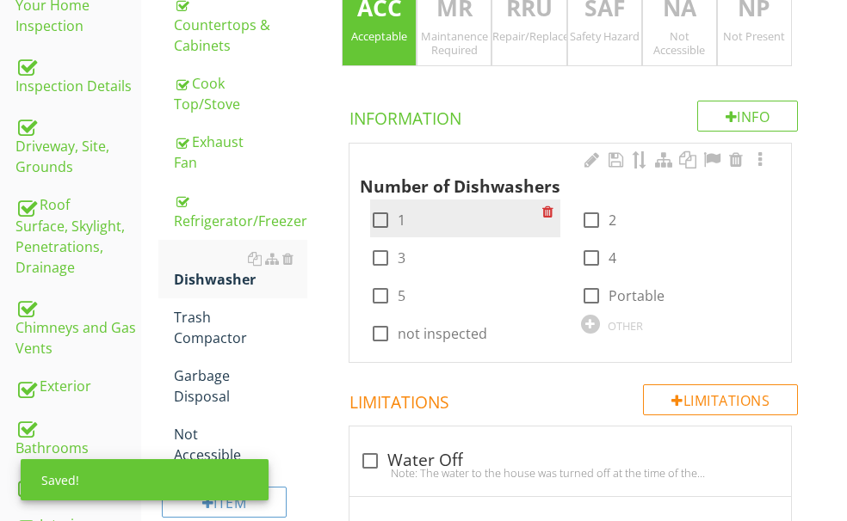
click at [395, 221] on div at bounding box center [380, 220] width 29 height 29
checkbox input "true"
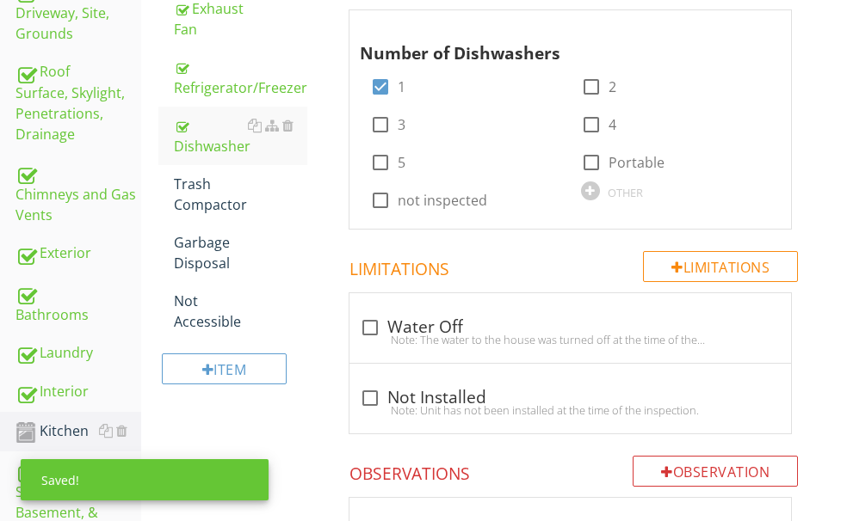
scroll to position [465, 0]
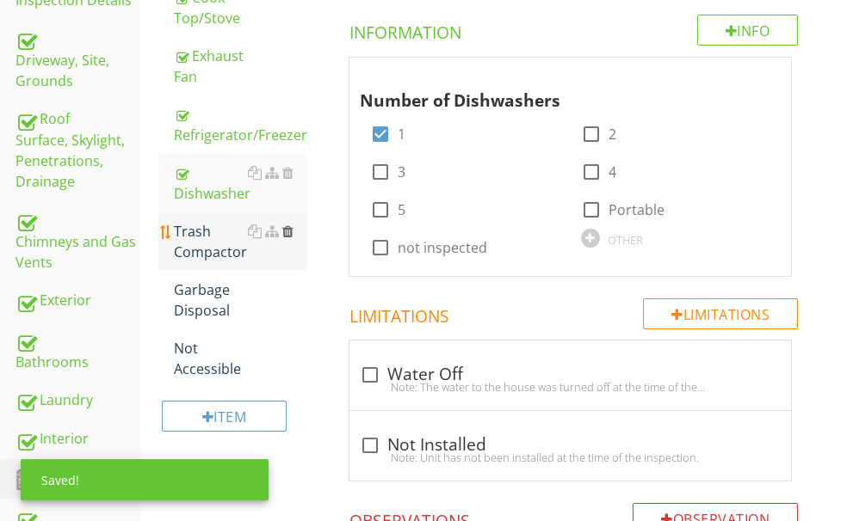
click at [293, 238] on div at bounding box center [287, 232] width 11 height 14
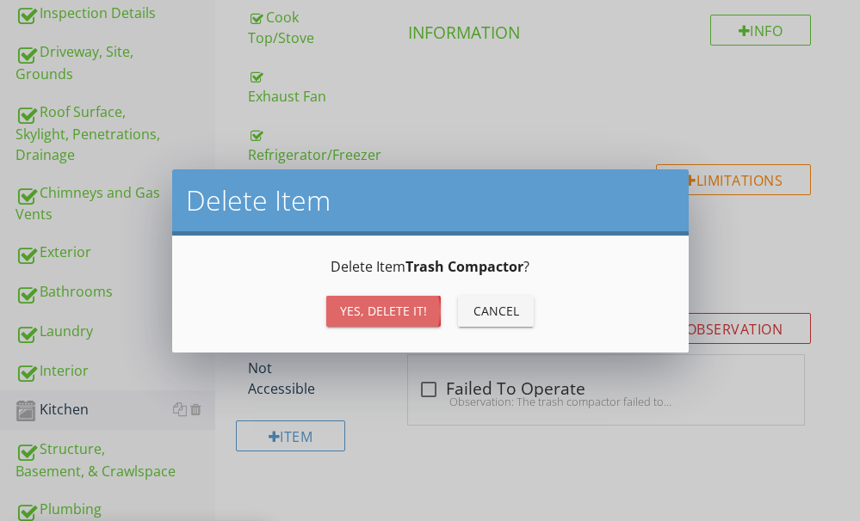
click at [361, 311] on div "Yes, Delete it!" at bounding box center [383, 311] width 87 height 18
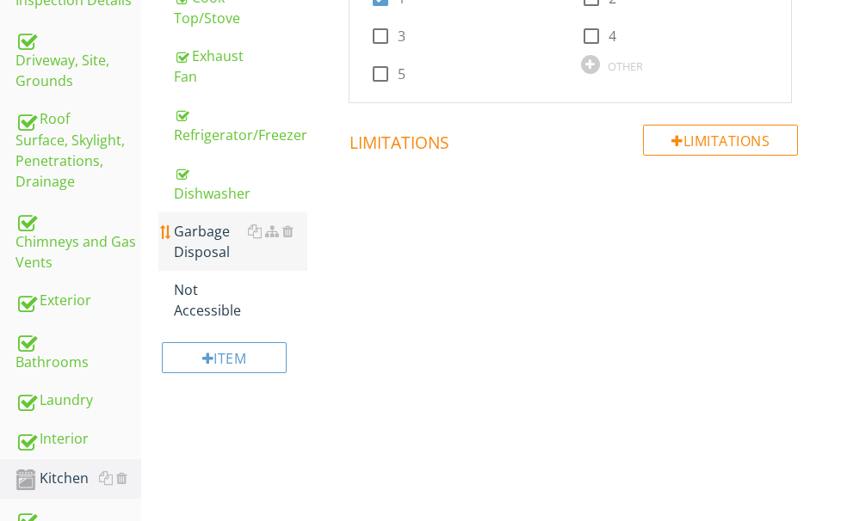
click at [269, 256] on div "Garbage Disposal" at bounding box center [240, 241] width 133 height 41
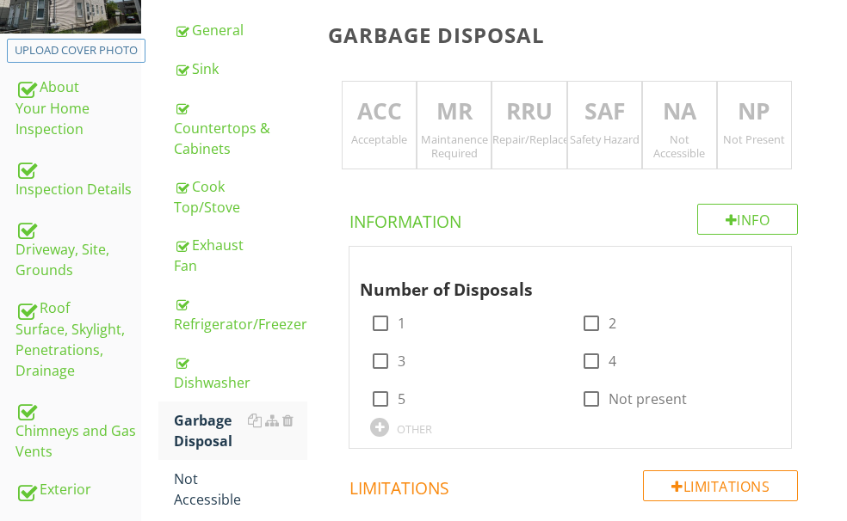
scroll to position [207, 0]
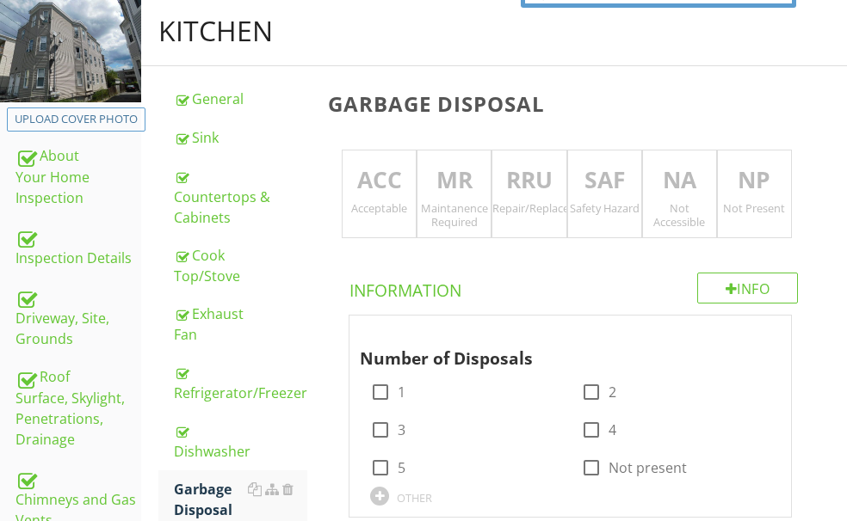
drag, startPoint x: 433, startPoint y: 200, endPoint x: 429, endPoint y: 263, distance: 63.0
click at [416, 201] on div "Acceptable" at bounding box center [378, 208] width 73 height 14
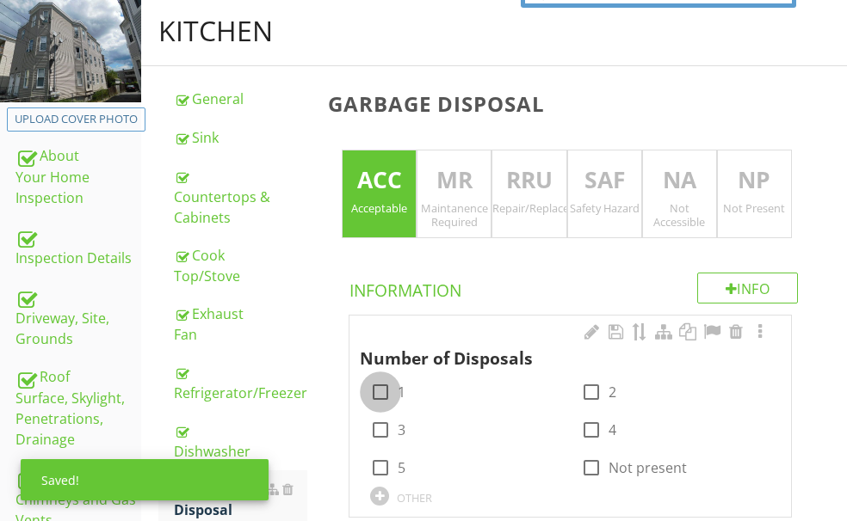
drag, startPoint x: 429, startPoint y: 385, endPoint x: 575, endPoint y: 354, distance: 149.5
click at [395, 385] on div at bounding box center [380, 392] width 29 height 29
checkbox input "true"
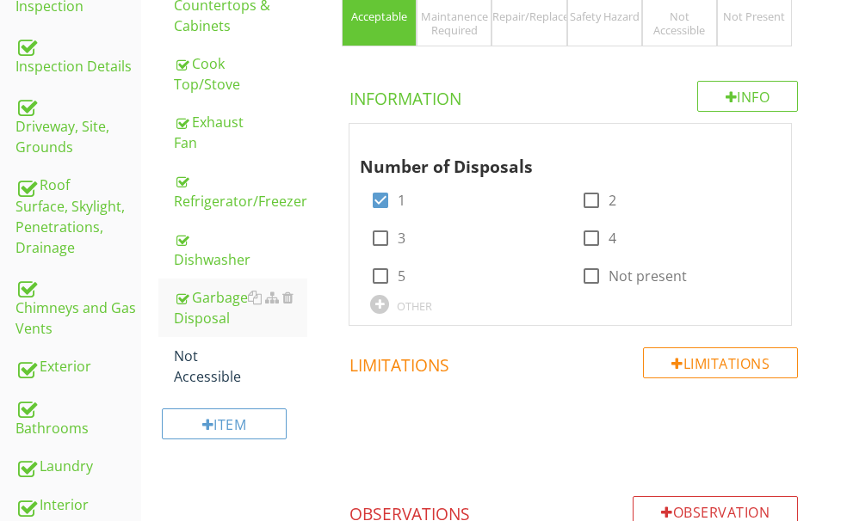
scroll to position [465, 0]
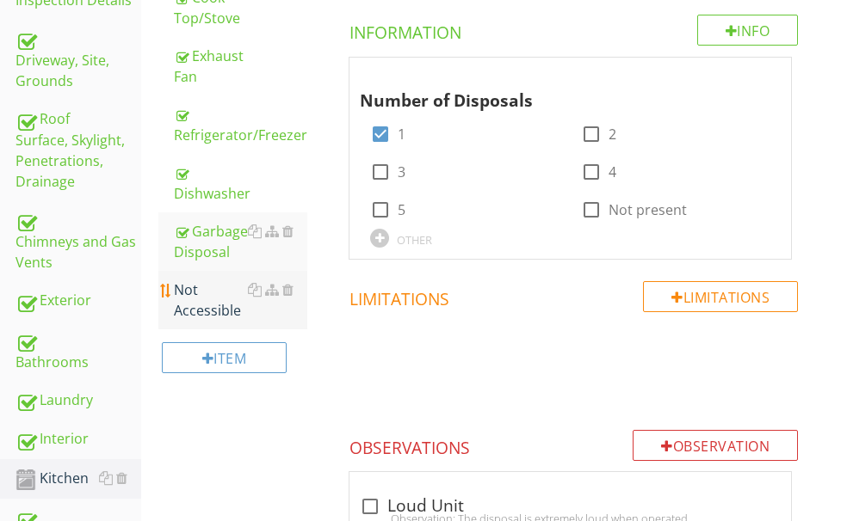
click at [275, 315] on div "Not Accessible" at bounding box center [240, 300] width 133 height 41
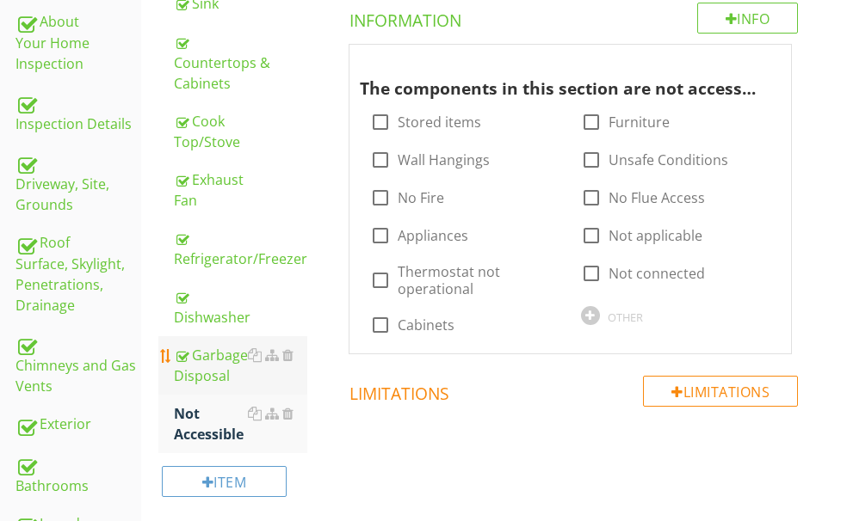
scroll to position [379, 0]
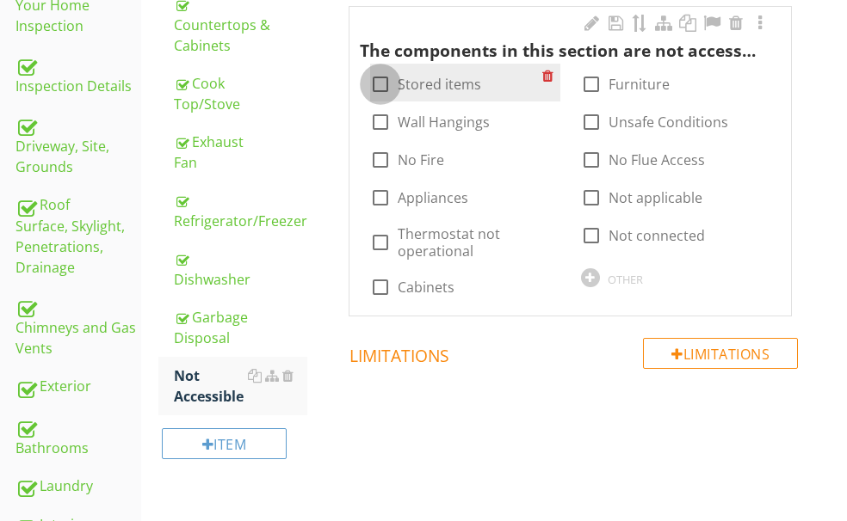
click at [395, 86] on div at bounding box center [380, 84] width 29 height 29
checkbox input "true"
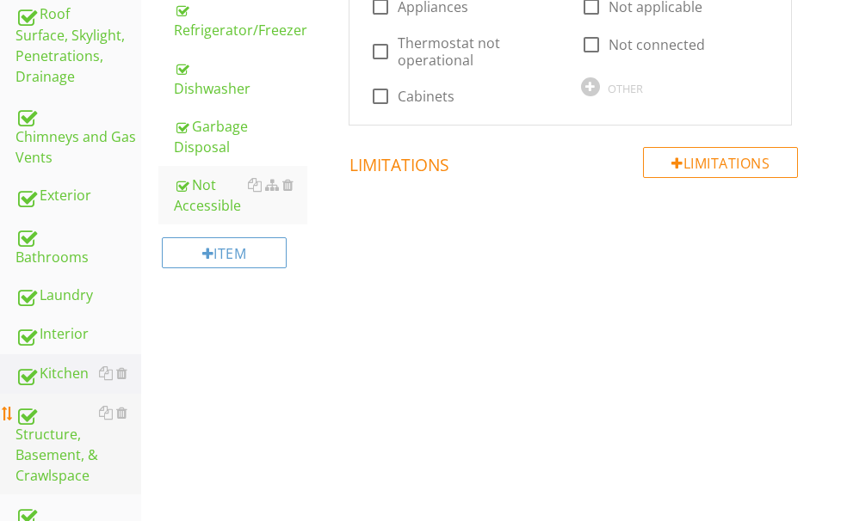
scroll to position [631, 0]
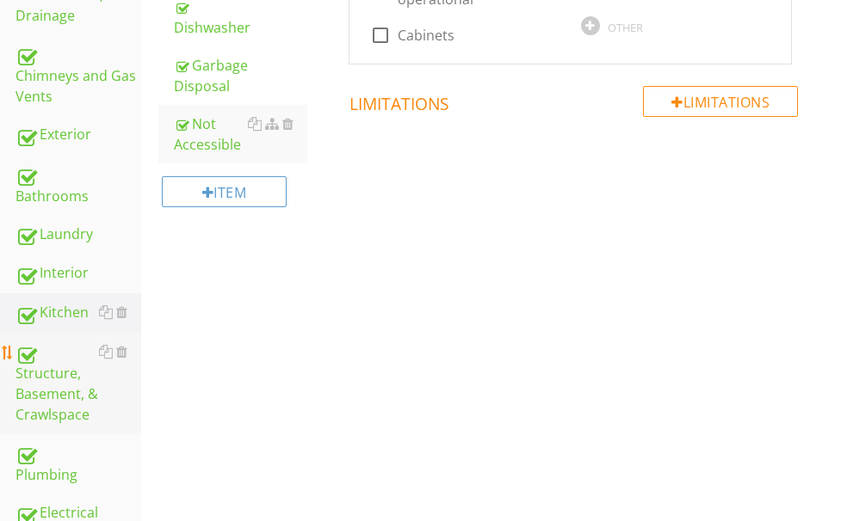
click at [67, 342] on div "Structure, Basement, & Crawlspace" at bounding box center [78, 384] width 126 height 84
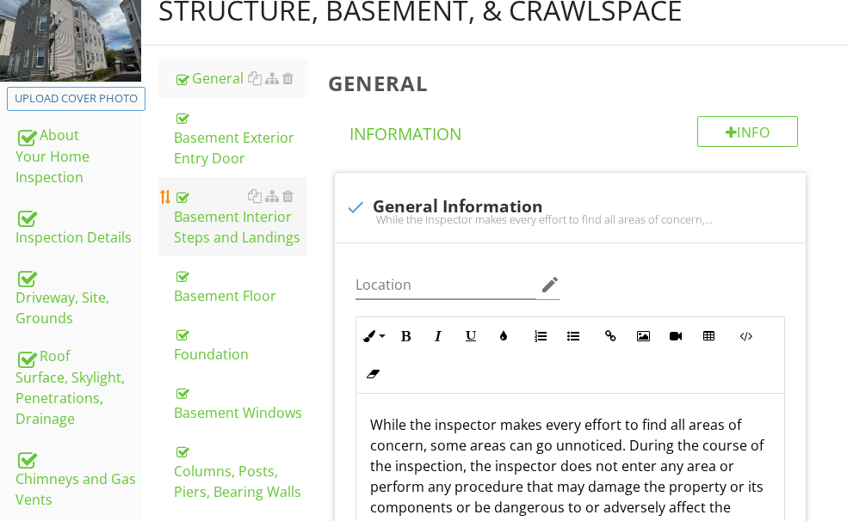
scroll to position [200, 0]
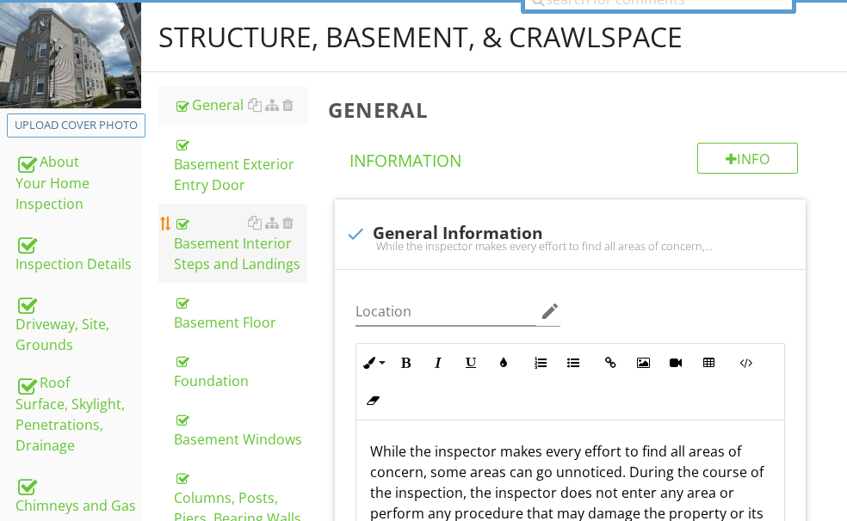
click at [263, 274] on div "Basement Interior Steps and Landings" at bounding box center [240, 244] width 133 height 62
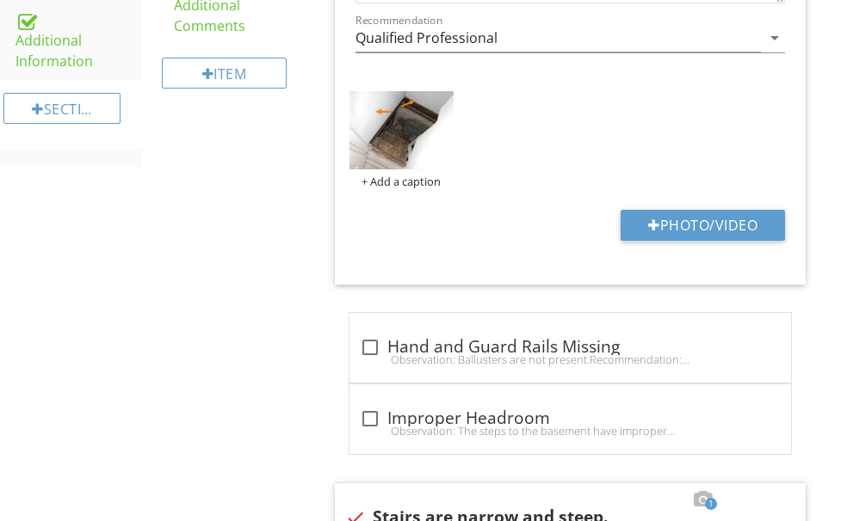
scroll to position [1233, 0]
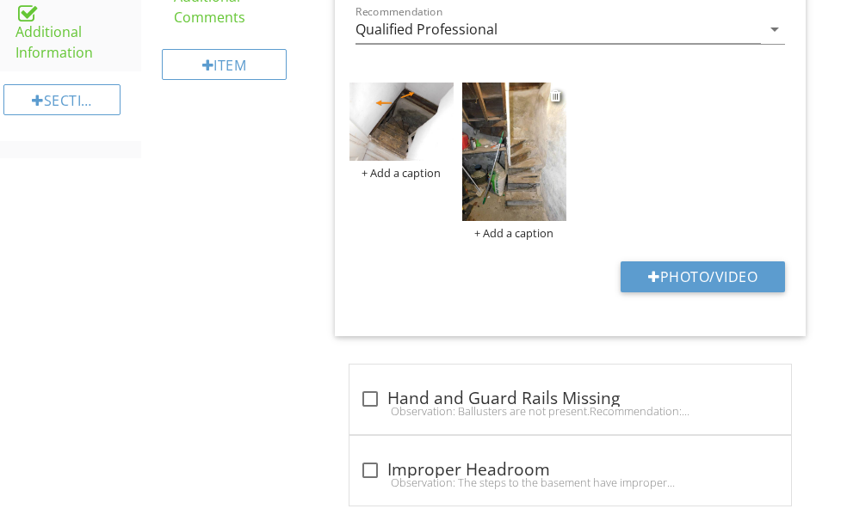
click at [566, 183] on img at bounding box center [514, 152] width 104 height 139
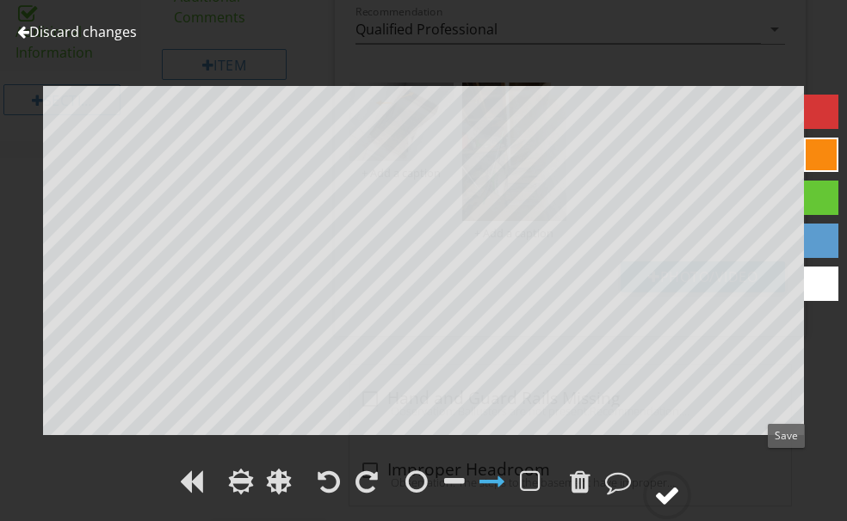
click at [680, 483] on div at bounding box center [667, 496] width 26 height 26
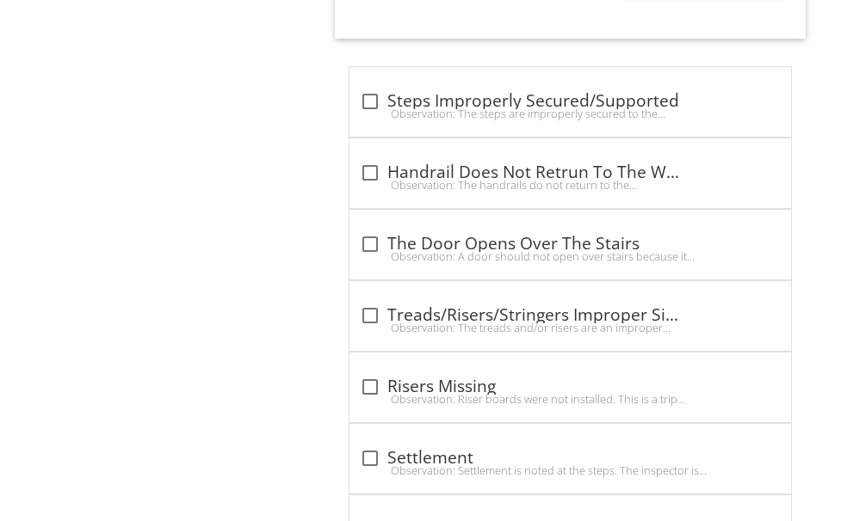
scroll to position [2491, 0]
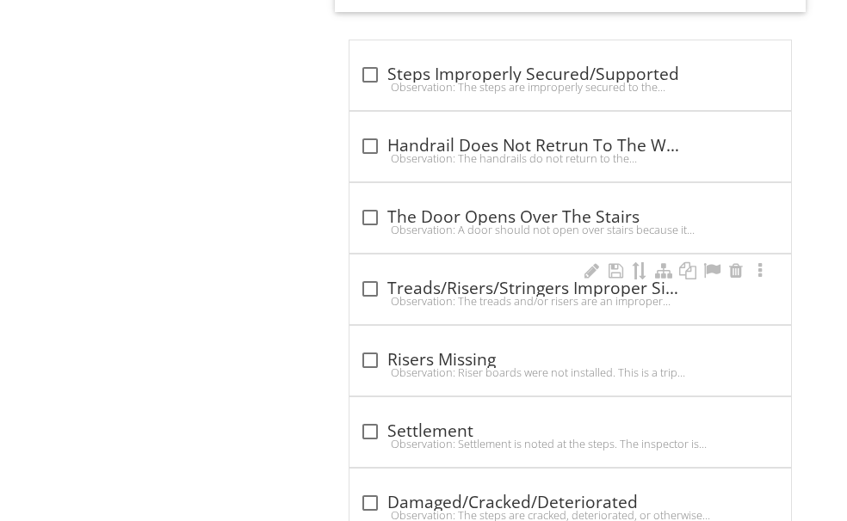
click at [472, 294] on div "Observation: The treads and/or risers are an improper size.Recommendation: The …" at bounding box center [570, 301] width 421 height 14
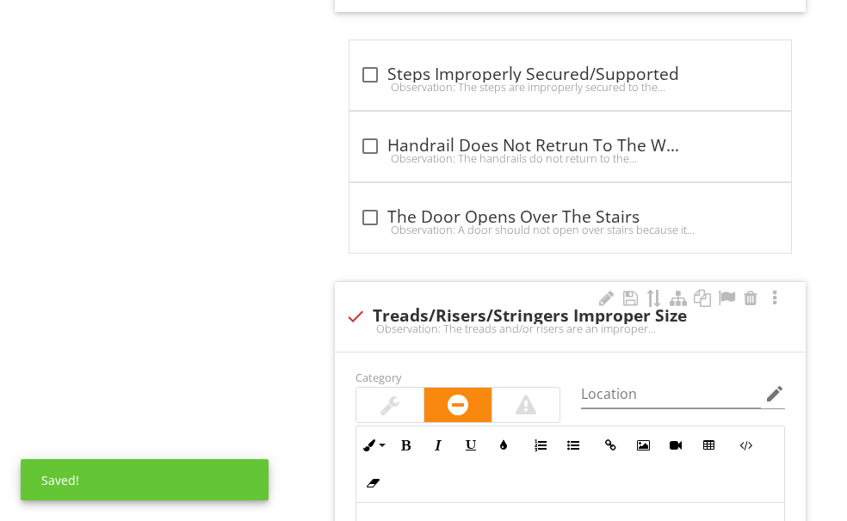
click at [394, 298] on div "check Treads/Risers/Stringers Improper Size Observation: The treads and/or rise…" at bounding box center [570, 317] width 471 height 70
checkbox input "true"
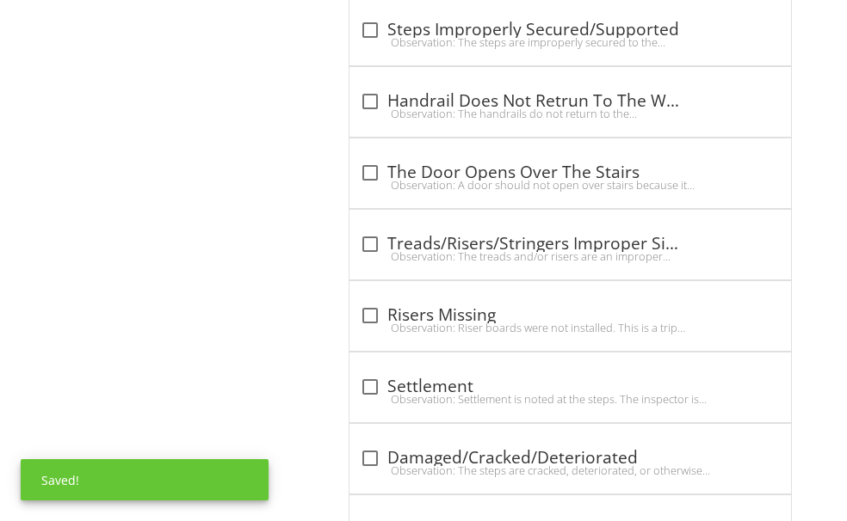
scroll to position [2612, 0]
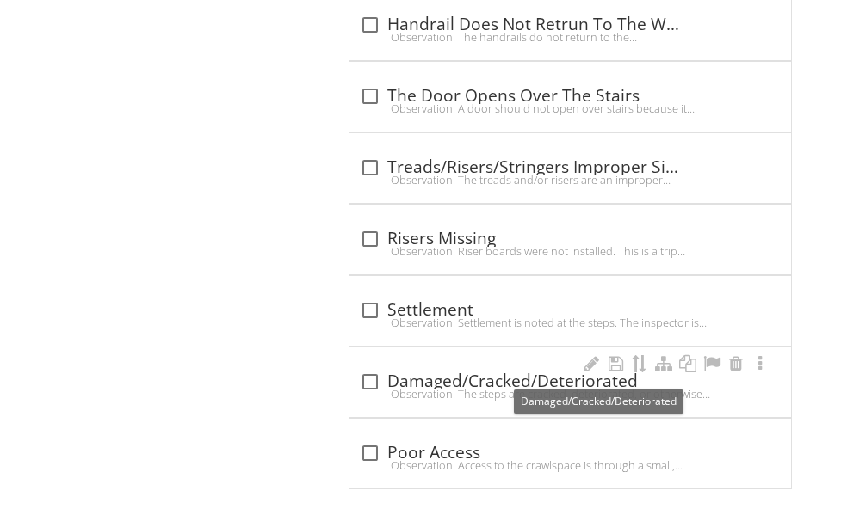
click at [490, 372] on div "check_box_outline_blank Damaged/Cracked/Deteriorated" at bounding box center [570, 382] width 421 height 21
checkbox input "true"
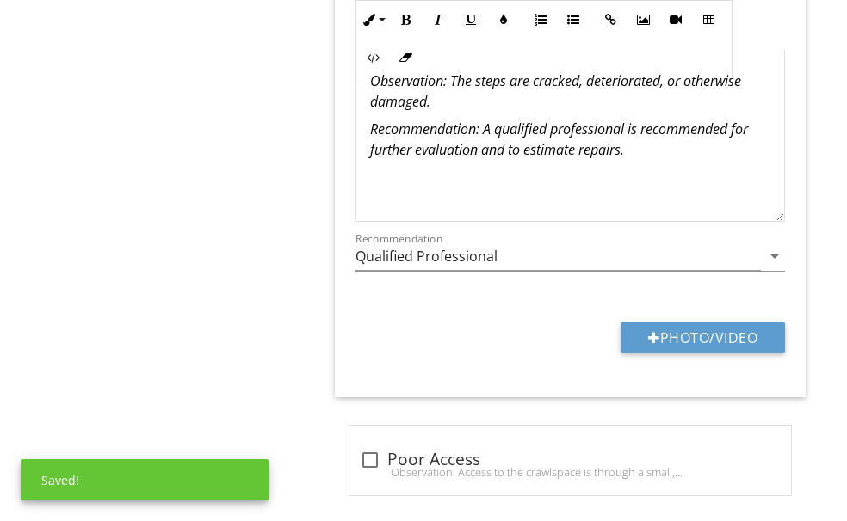
scroll to position [3166, 0]
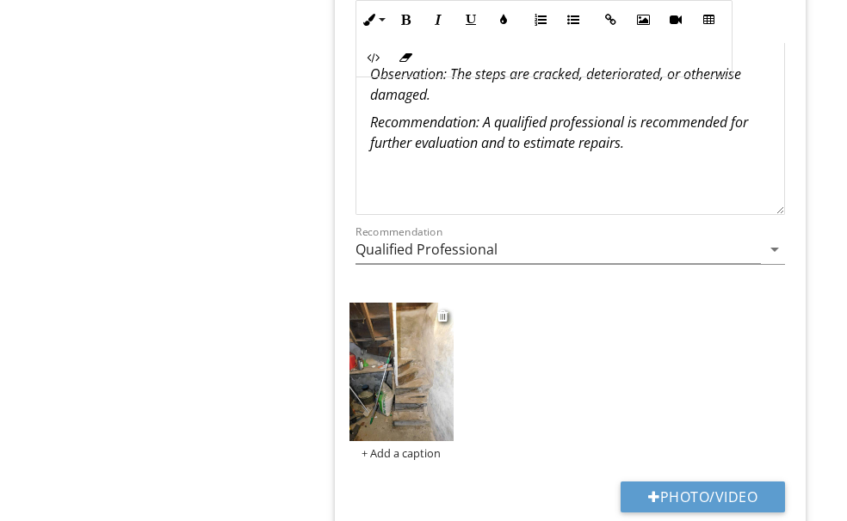
click at [453, 349] on img at bounding box center [401, 372] width 104 height 139
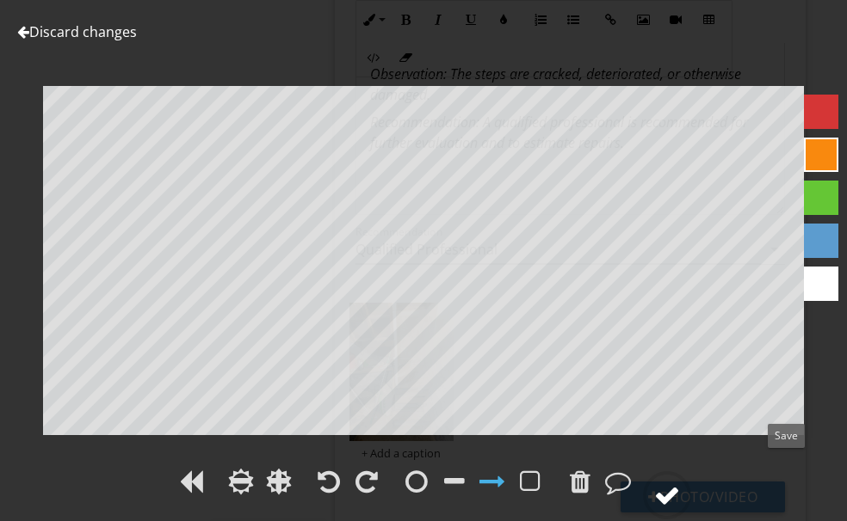
click at [689, 473] on circle at bounding box center [667, 495] width 45 height 45
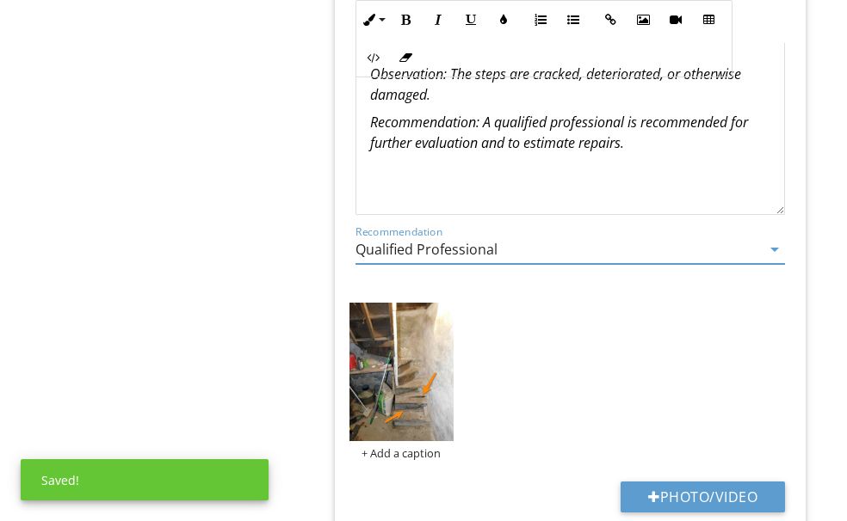
click at [574, 247] on input "Qualified Professional" at bounding box center [557, 250] width 405 height 28
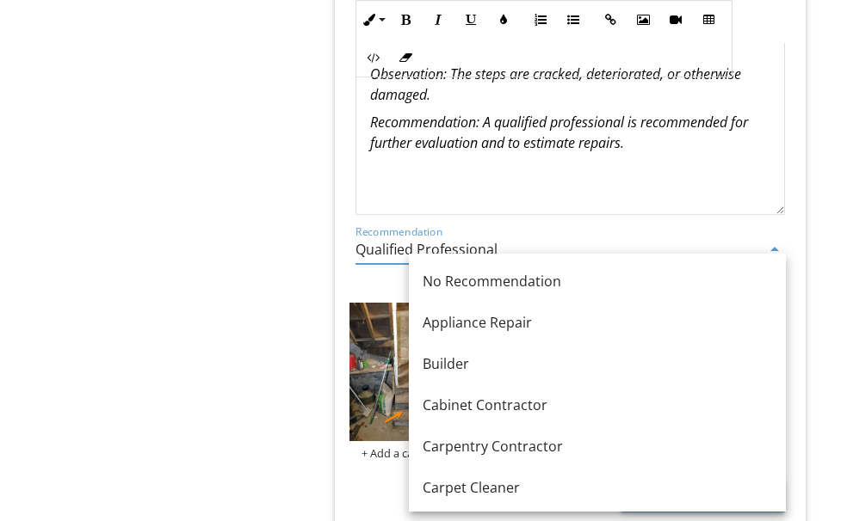
click at [461, 440] on div "Carpentry Contractor" at bounding box center [597, 446] width 349 height 21
type input "Carpentry Contractor"
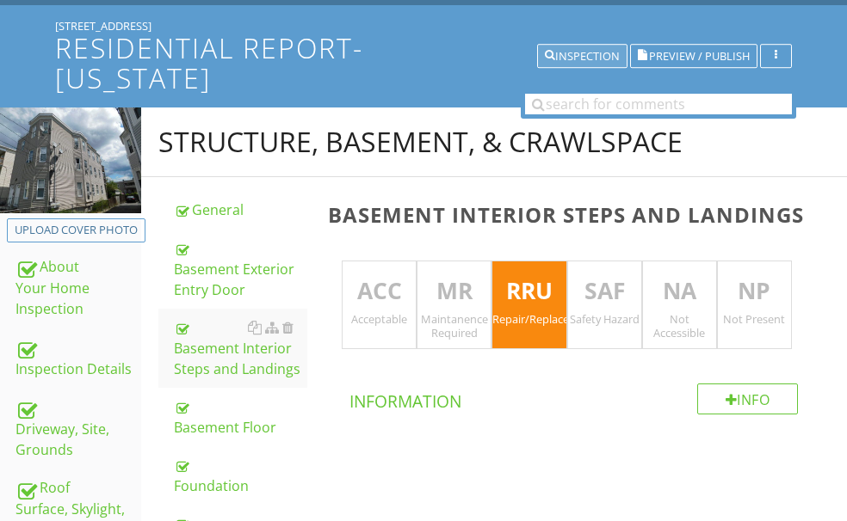
scroll to position [0, 0]
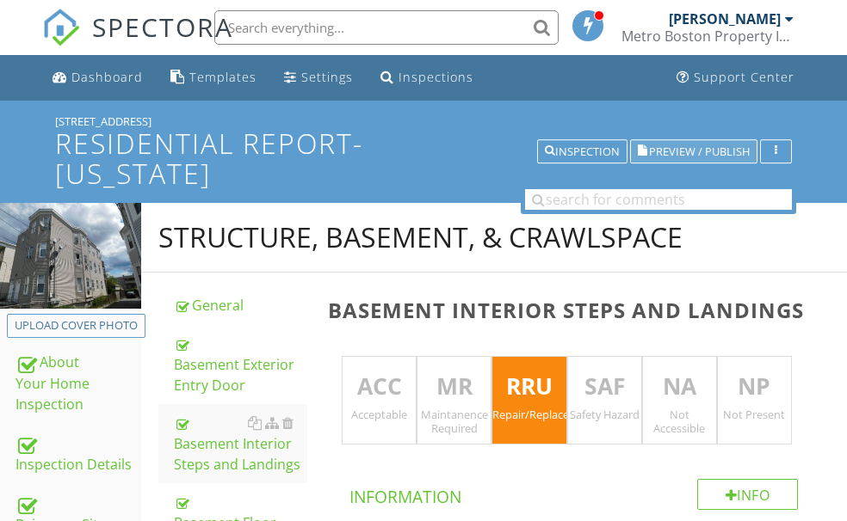
click at [649, 146] on span "Preview / Publish" at bounding box center [699, 151] width 101 height 11
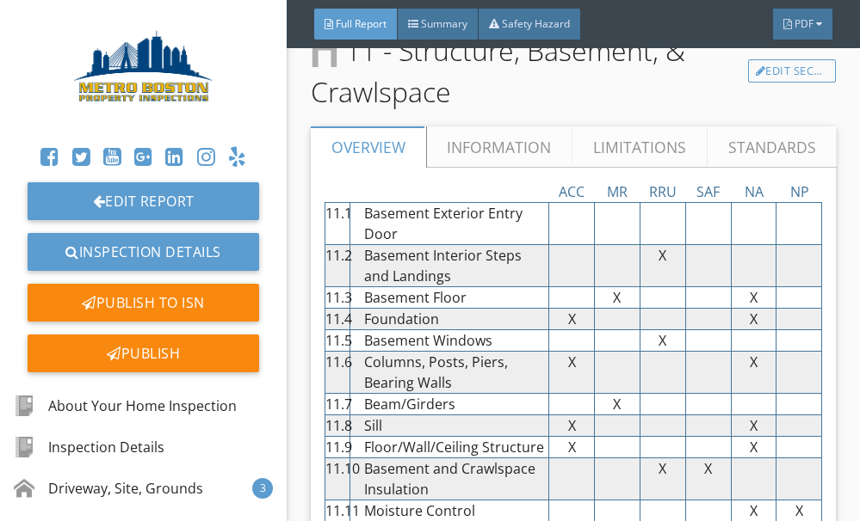
scroll to position [13079, 0]
click at [773, 84] on link "Edit Section" at bounding box center [792, 72] width 88 height 24
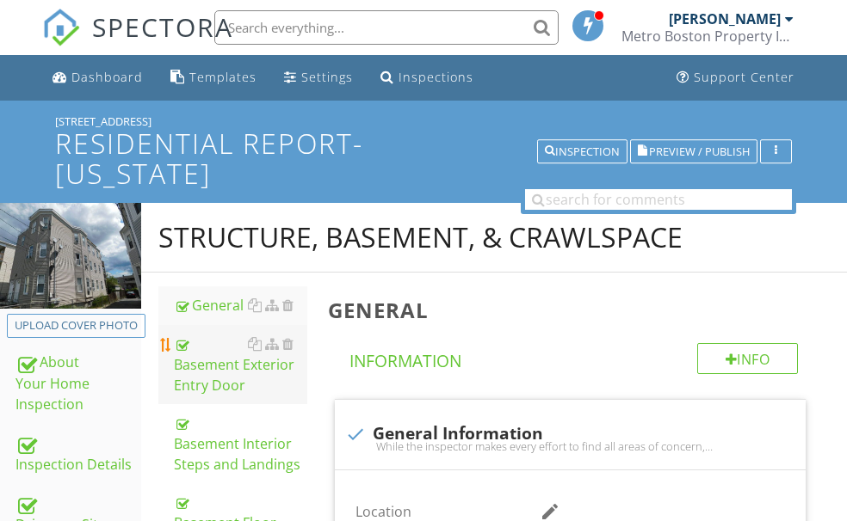
click at [293, 390] on div "Basement Exterior Entry Door" at bounding box center [240, 365] width 133 height 62
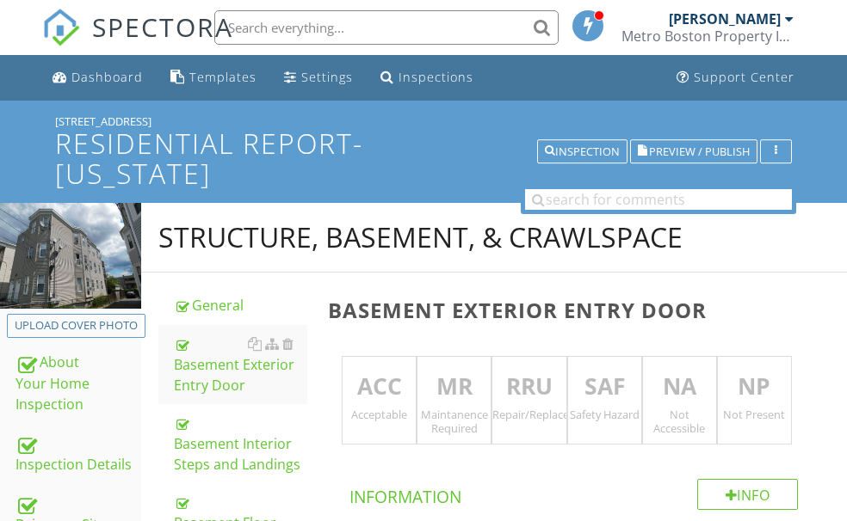
click at [546, 391] on p "RRU" at bounding box center [528, 387] width 73 height 34
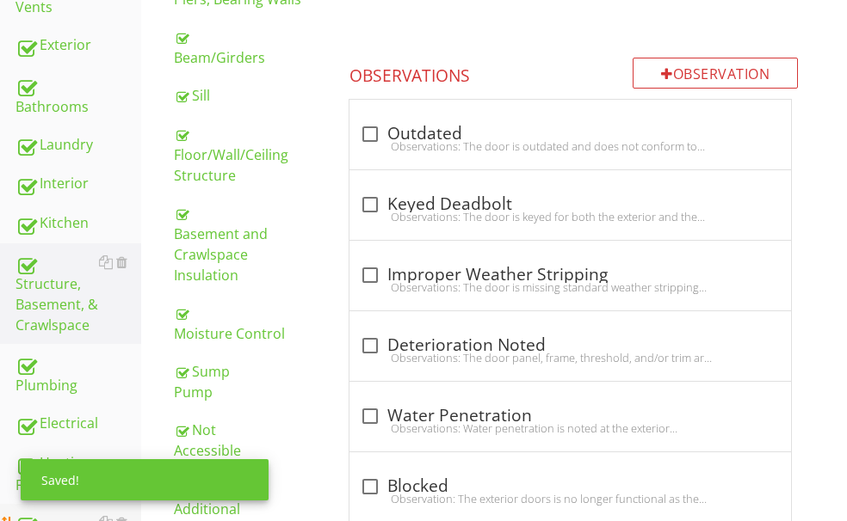
scroll to position [774, 0]
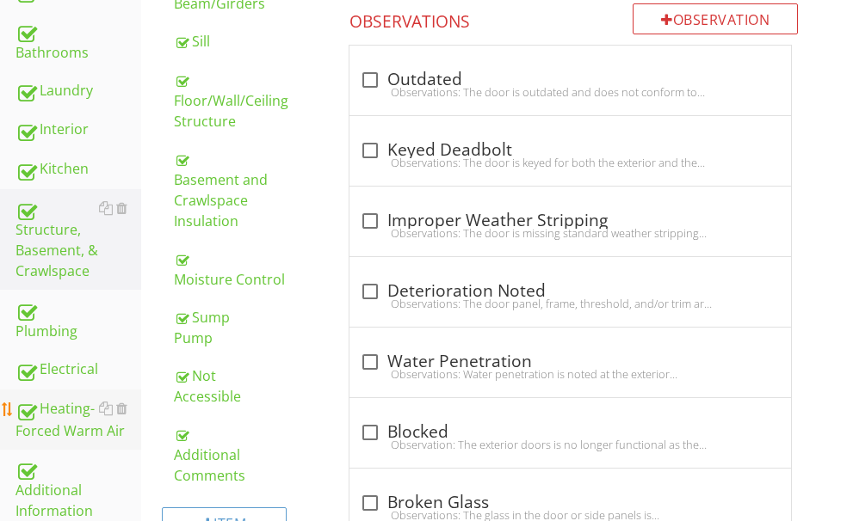
click at [76, 398] on div "Heating-Forced Warm Air" at bounding box center [78, 419] width 126 height 43
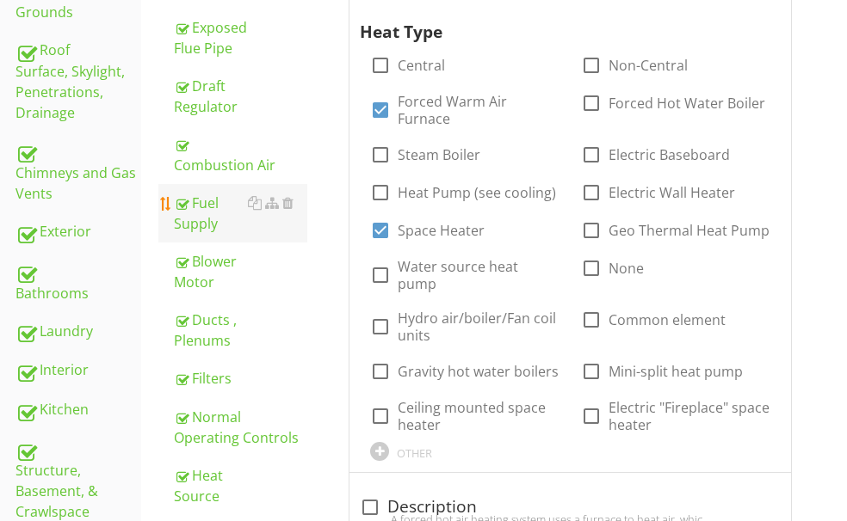
scroll to position [516, 0]
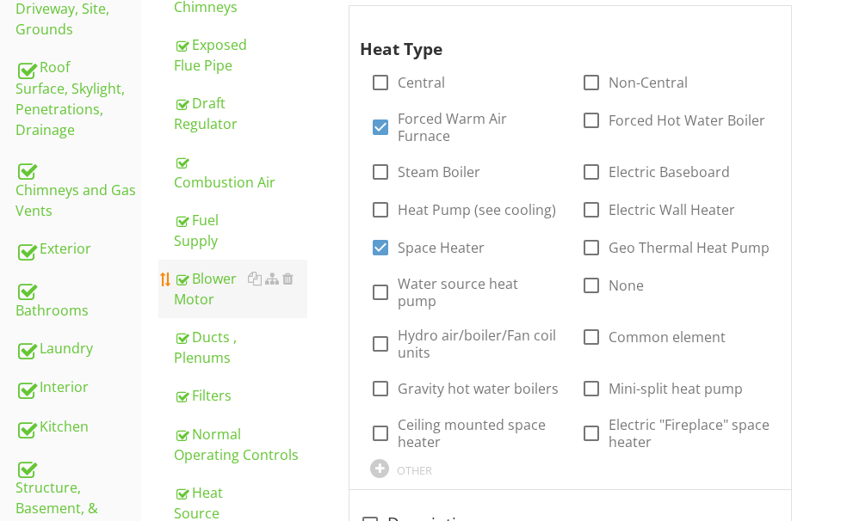
click at [273, 310] on div "Blower Motor" at bounding box center [240, 288] width 133 height 41
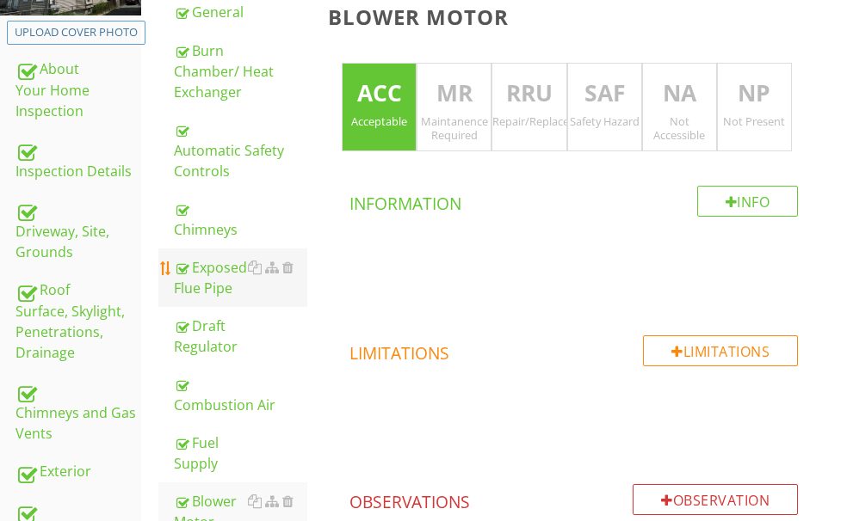
scroll to position [191, 0]
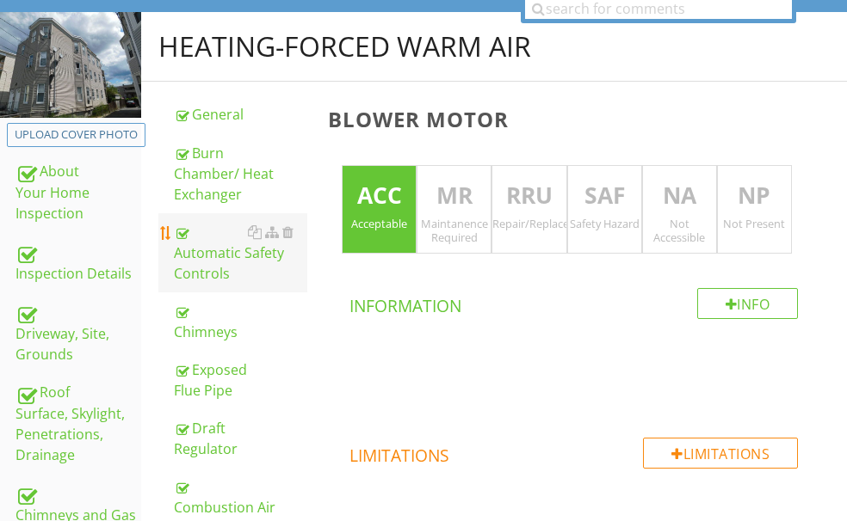
click at [281, 268] on div "Automatic Safety Controls" at bounding box center [240, 253] width 133 height 62
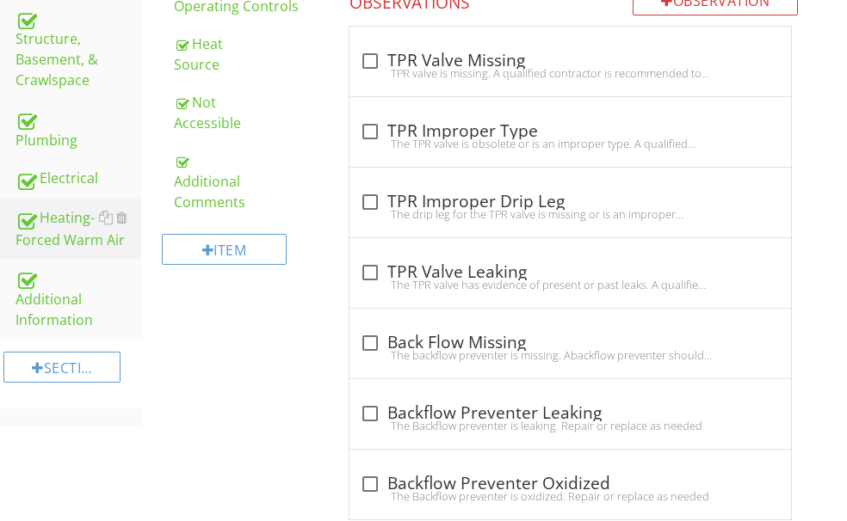
scroll to position [879, 0]
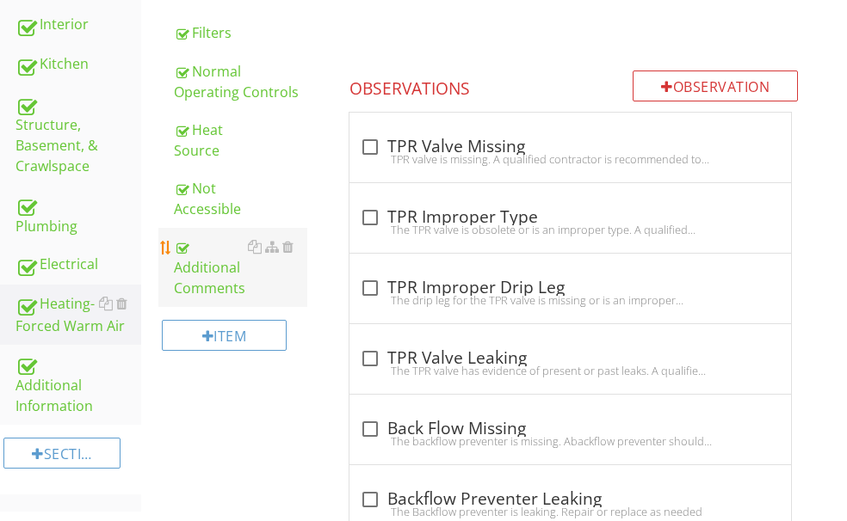
click at [261, 299] on div "Additional Comments" at bounding box center [240, 268] width 133 height 62
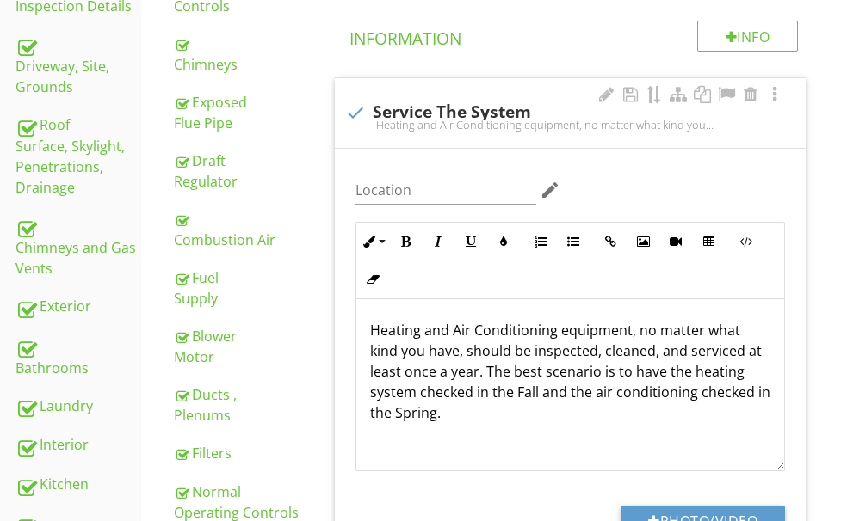
scroll to position [535, 0]
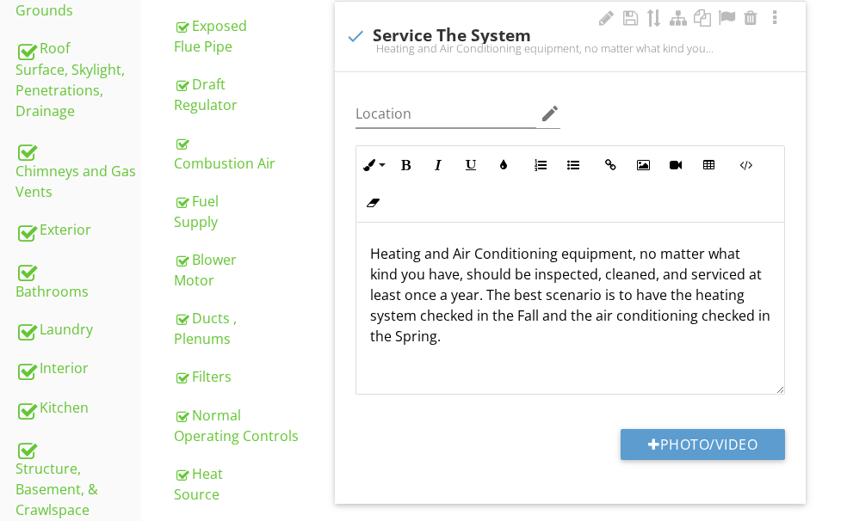
click at [733, 348] on div "Heating and Air Conditioning equipment, no matter what kind you have, should be…" at bounding box center [570, 309] width 428 height 172
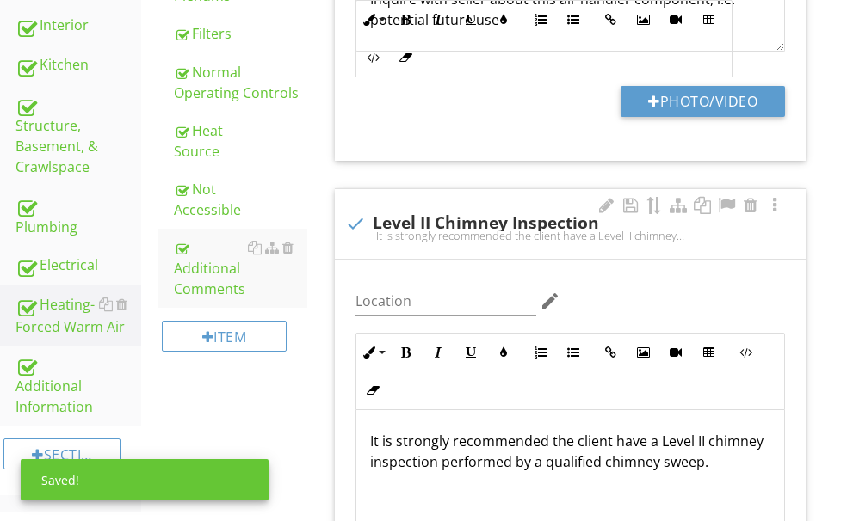
scroll to position [879, 0]
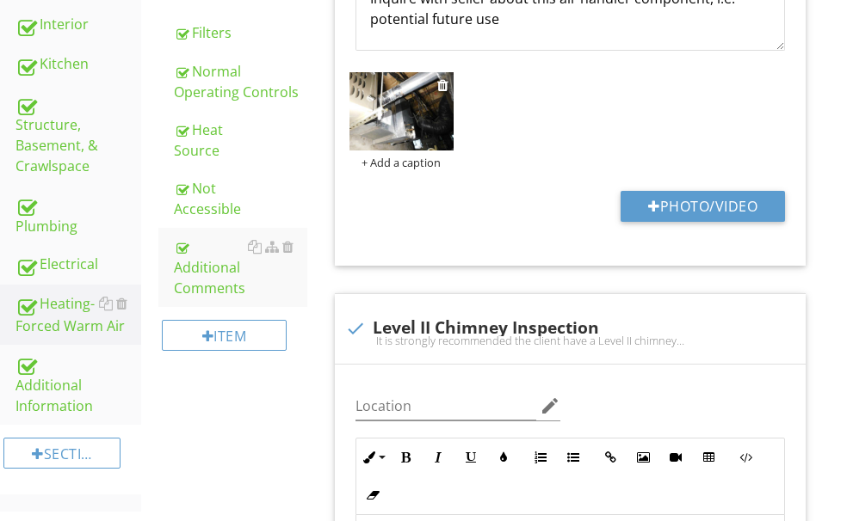
click at [453, 130] on img at bounding box center [401, 111] width 104 height 78
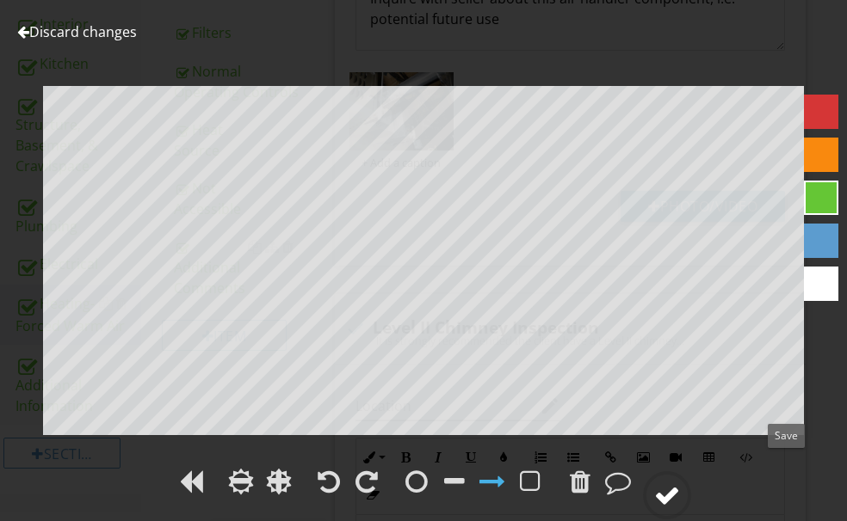
click at [680, 483] on div at bounding box center [667, 496] width 26 height 26
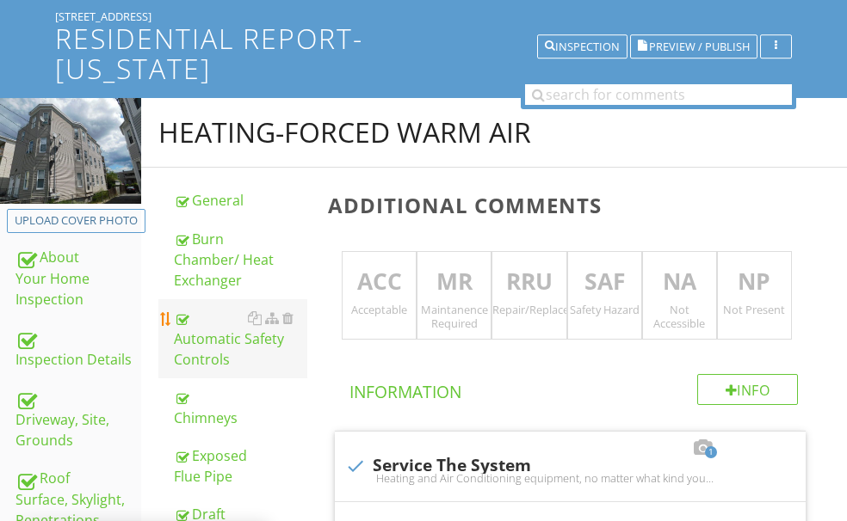
scroll to position [0, 0]
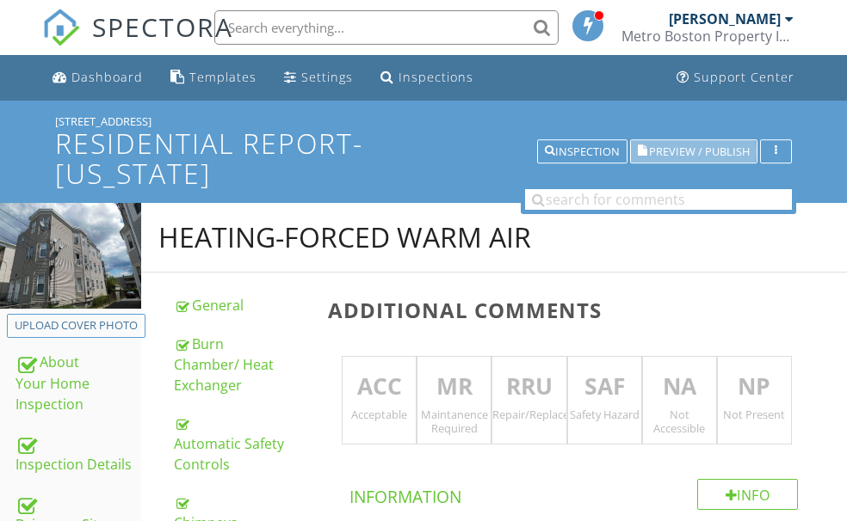
click at [656, 146] on span "Preview / Publish" at bounding box center [699, 151] width 101 height 11
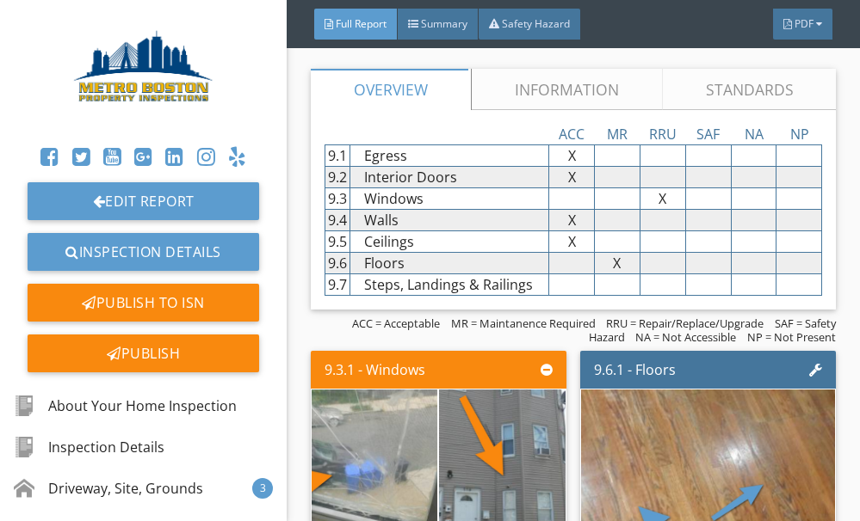
scroll to position [11875, 0]
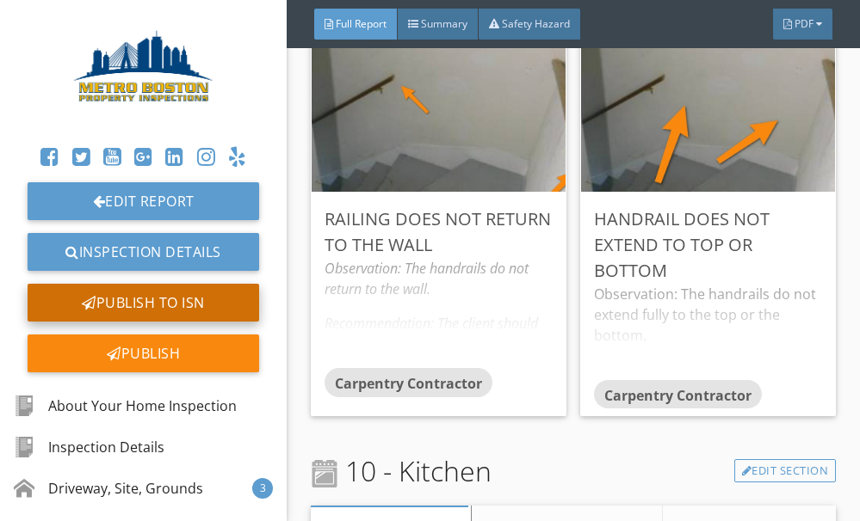
click at [168, 299] on div "Publish to ISN" at bounding box center [143, 303] width 231 height 38
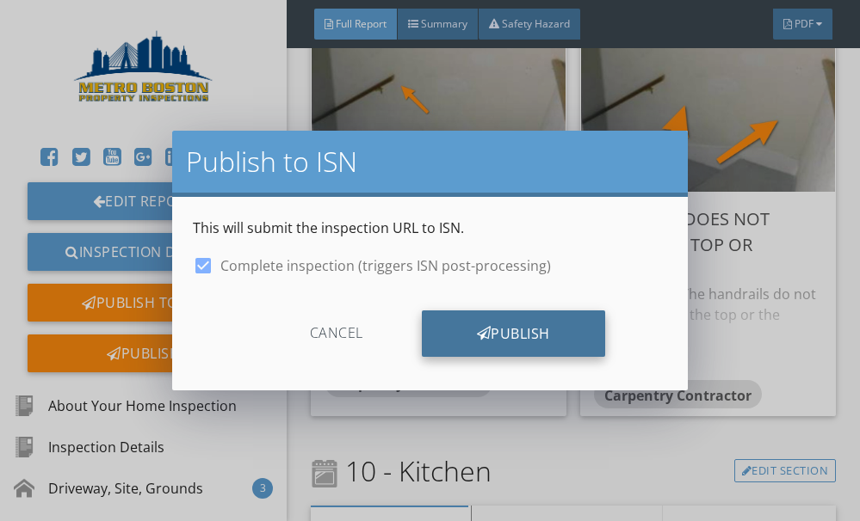
click at [472, 322] on div "Publish" at bounding box center [513, 334] width 183 height 46
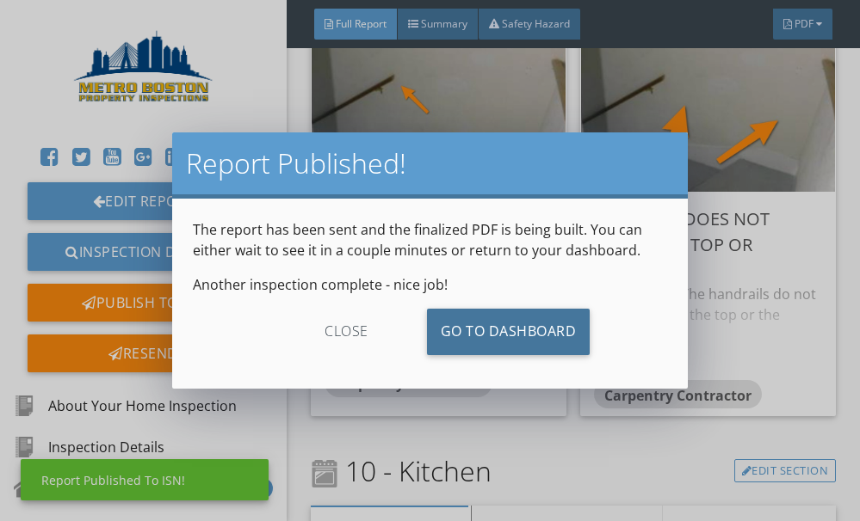
click at [472, 322] on link "Go To Dashboard" at bounding box center [508, 332] width 163 height 46
